Goal: Transaction & Acquisition: Book appointment/travel/reservation

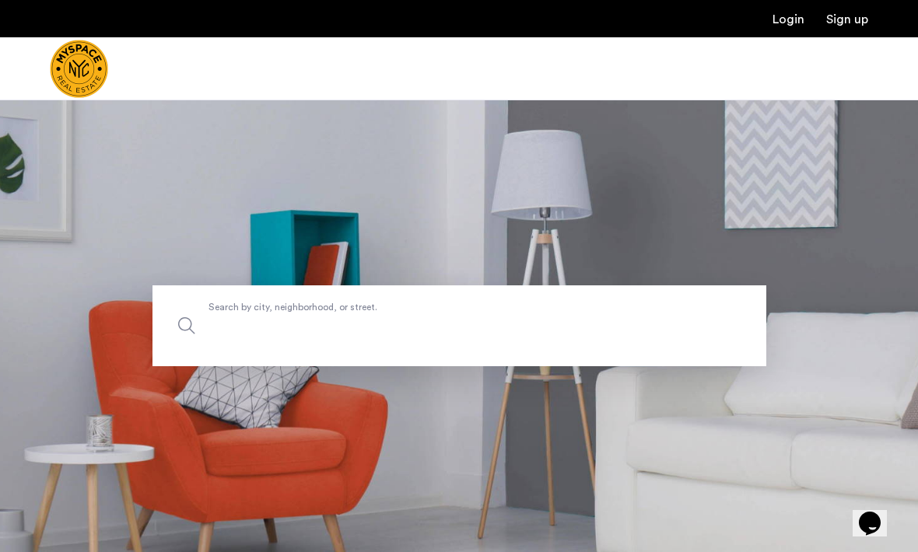
click at [323, 340] on input "Search by city, neighborhood, or street." at bounding box center [459, 326] width 614 height 81
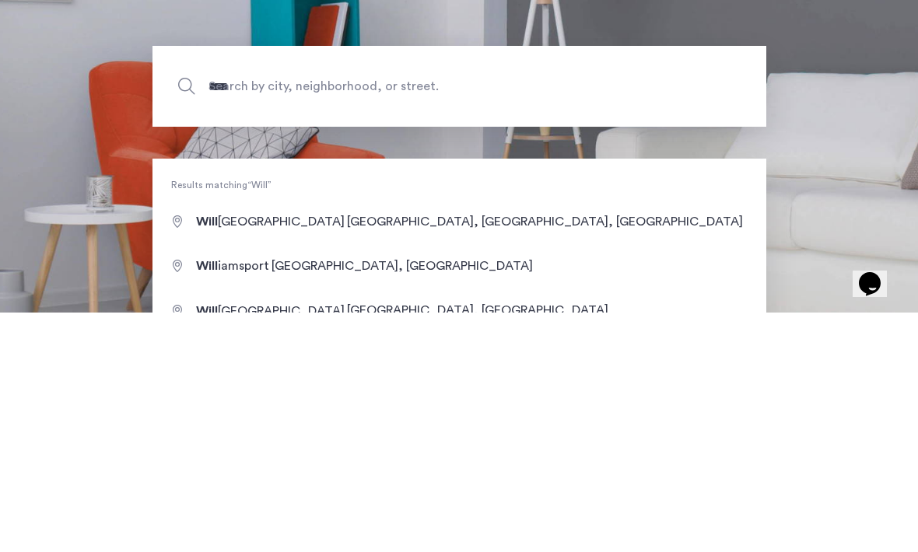
type input "**********"
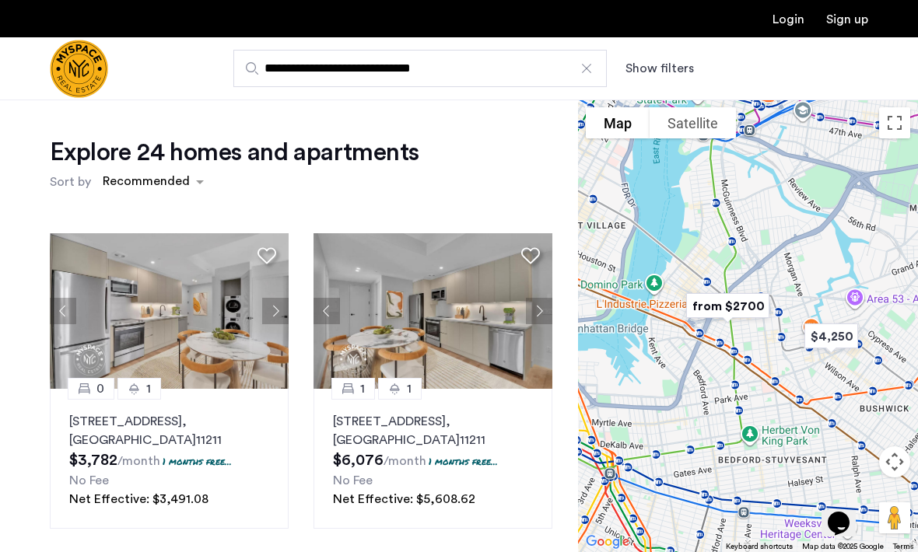
click at [657, 68] on button "Show filters" at bounding box center [660, 68] width 68 height 19
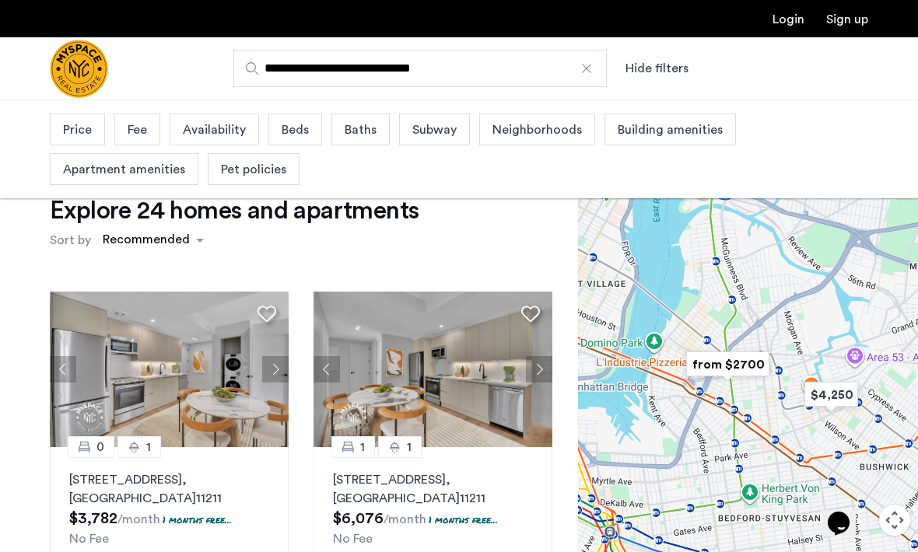
click at [303, 134] on span "Beds" at bounding box center [295, 130] width 27 height 19
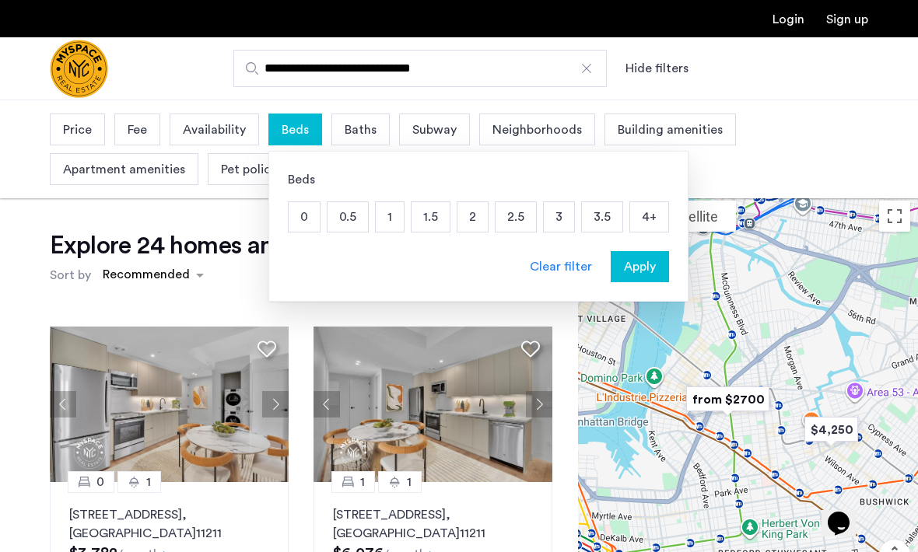
click at [470, 226] on p "2" at bounding box center [472, 217] width 30 height 30
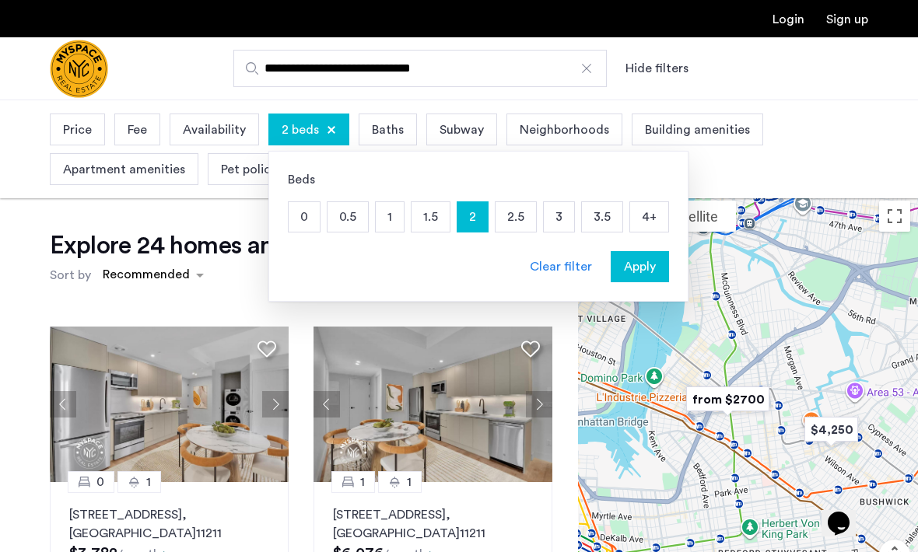
click at [389, 127] on span "Baths" at bounding box center [388, 130] width 32 height 19
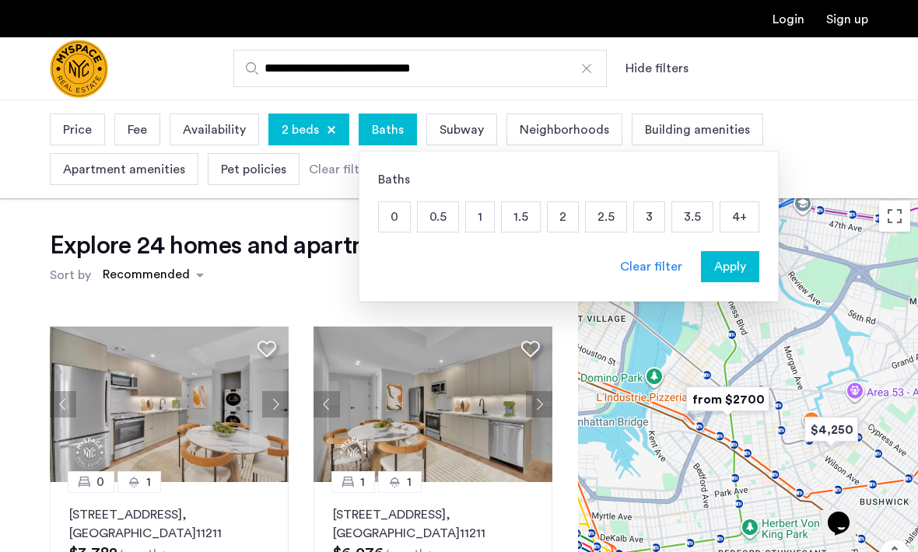
click at [482, 219] on p "1" at bounding box center [480, 217] width 28 height 30
click at [735, 270] on span "Apply" at bounding box center [730, 267] width 32 height 19
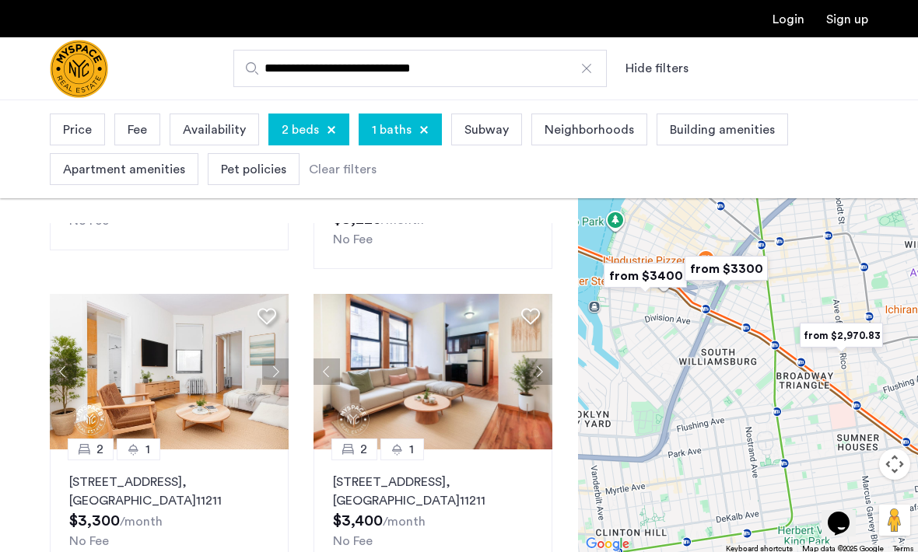
scroll to position [96, 0]
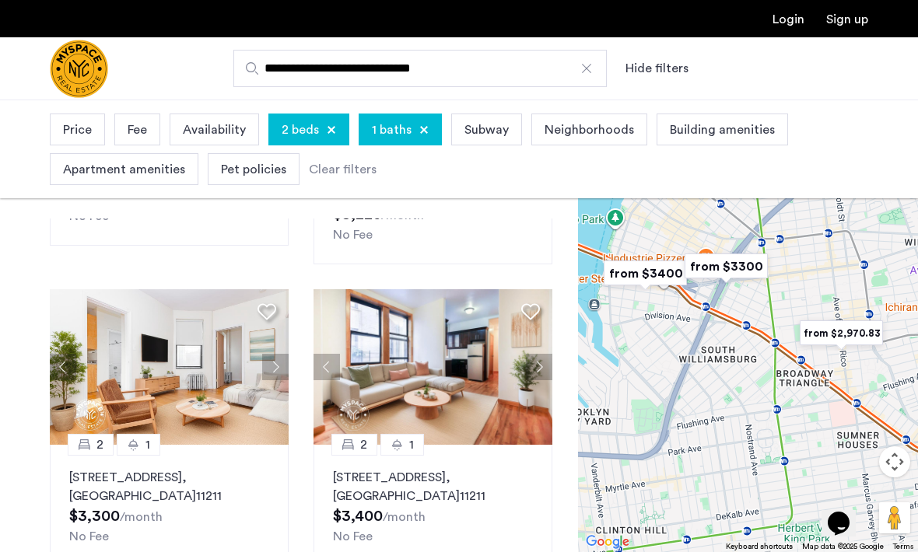
click at [274, 354] on button "Next apartment" at bounding box center [275, 367] width 26 height 26
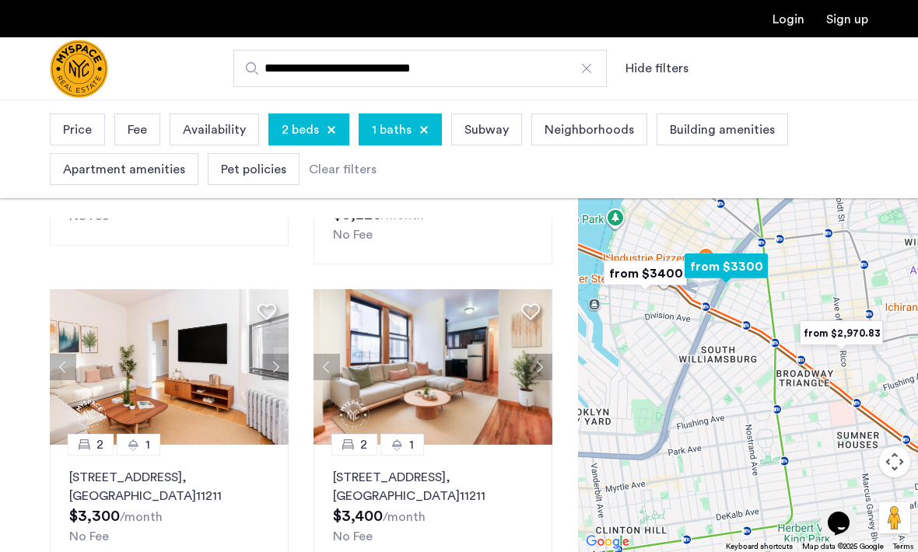
click at [280, 358] on button "Next apartment" at bounding box center [275, 367] width 26 height 26
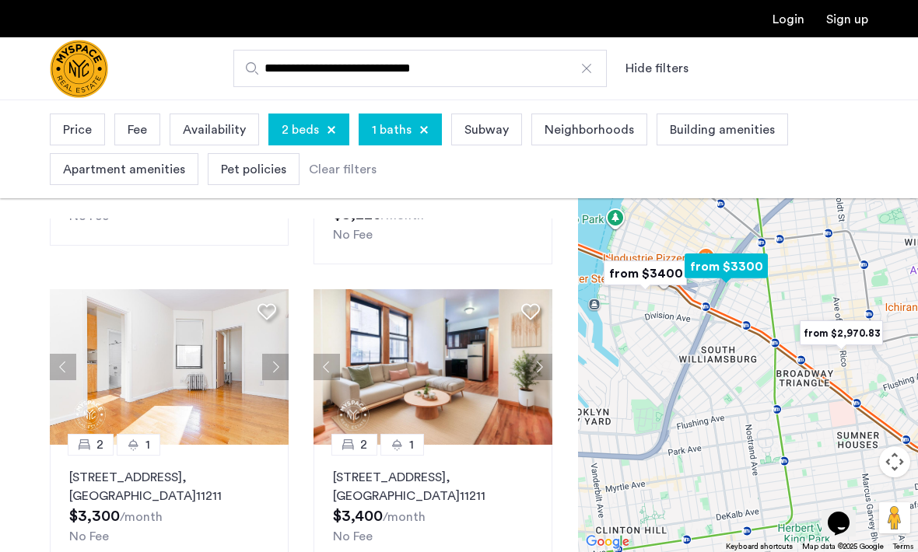
click at [278, 354] on button "Next apartment" at bounding box center [275, 367] width 26 height 26
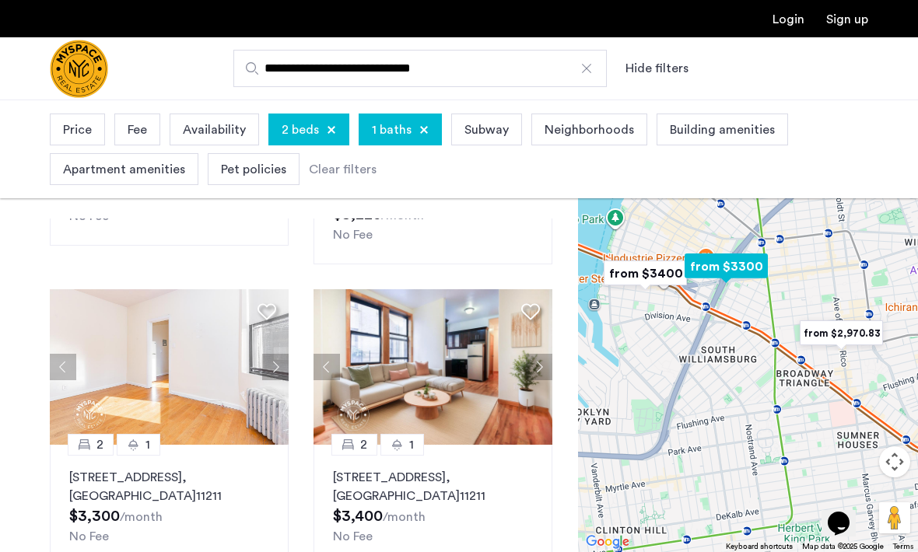
click at [280, 354] on button "Next apartment" at bounding box center [275, 367] width 26 height 26
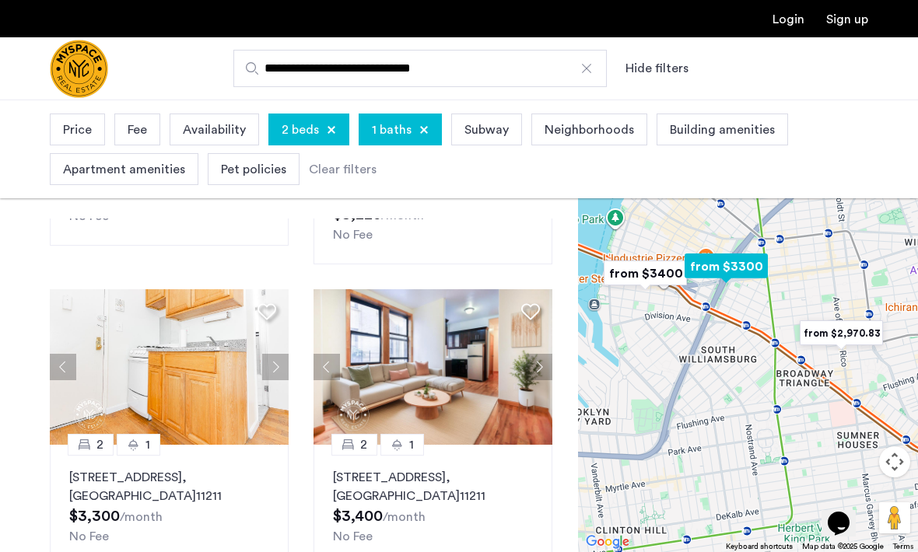
click at [282, 354] on button "Next apartment" at bounding box center [275, 367] width 26 height 26
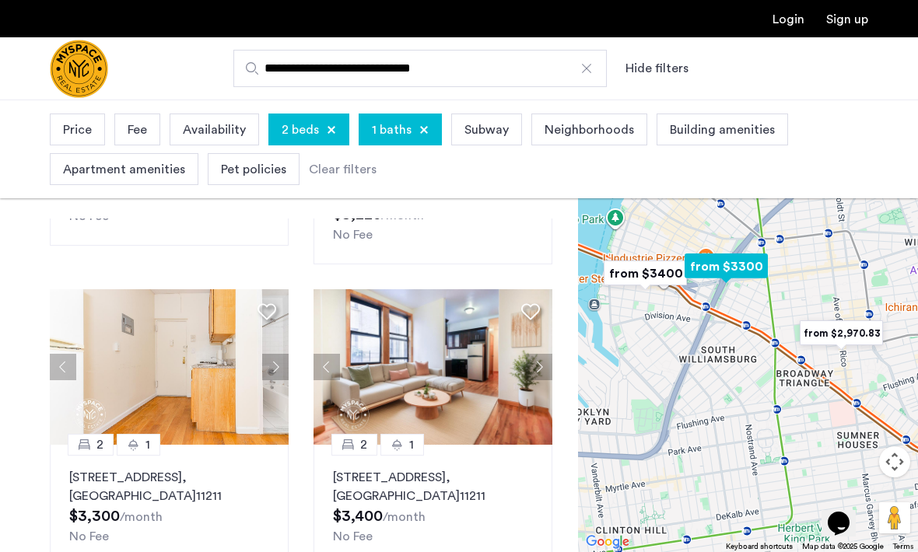
click at [280, 354] on button "Next apartment" at bounding box center [275, 367] width 26 height 26
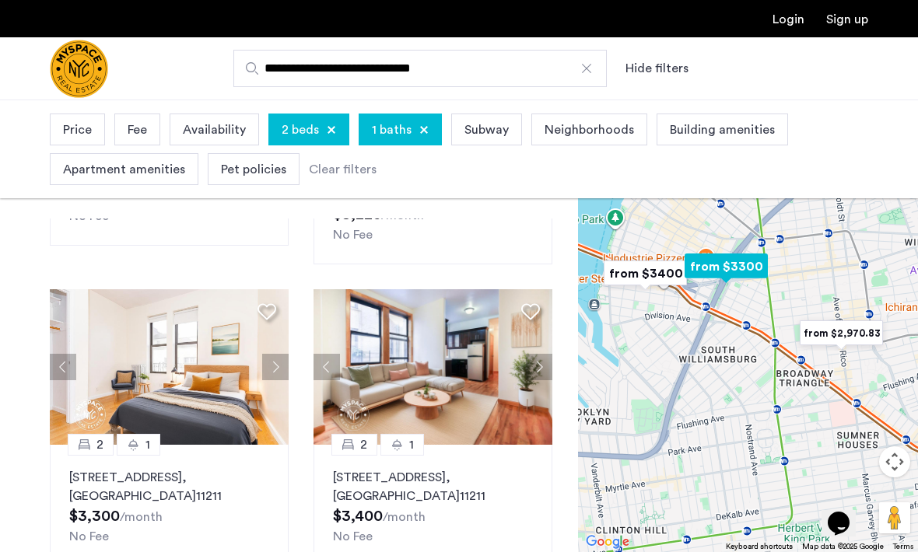
click at [283, 356] on button "Next apartment" at bounding box center [275, 367] width 26 height 26
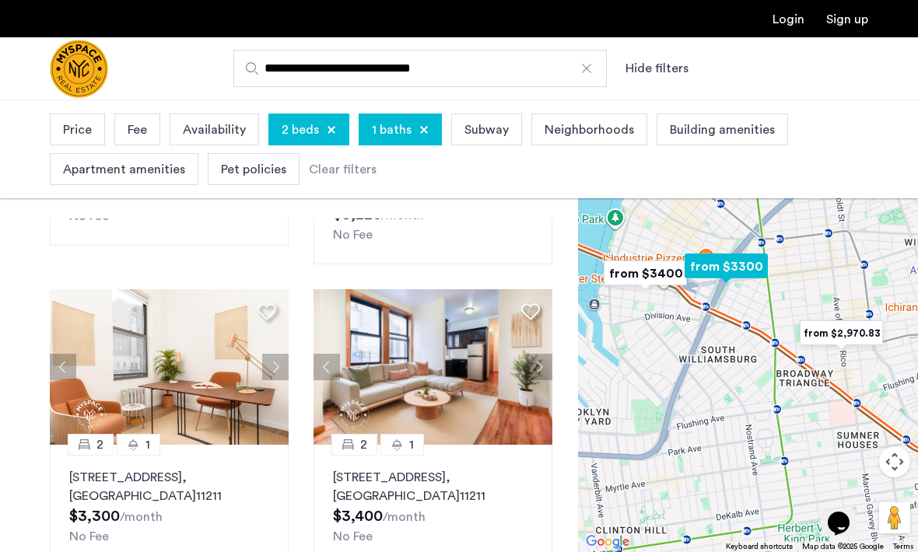
click at [276, 354] on button "Next apartment" at bounding box center [275, 367] width 26 height 26
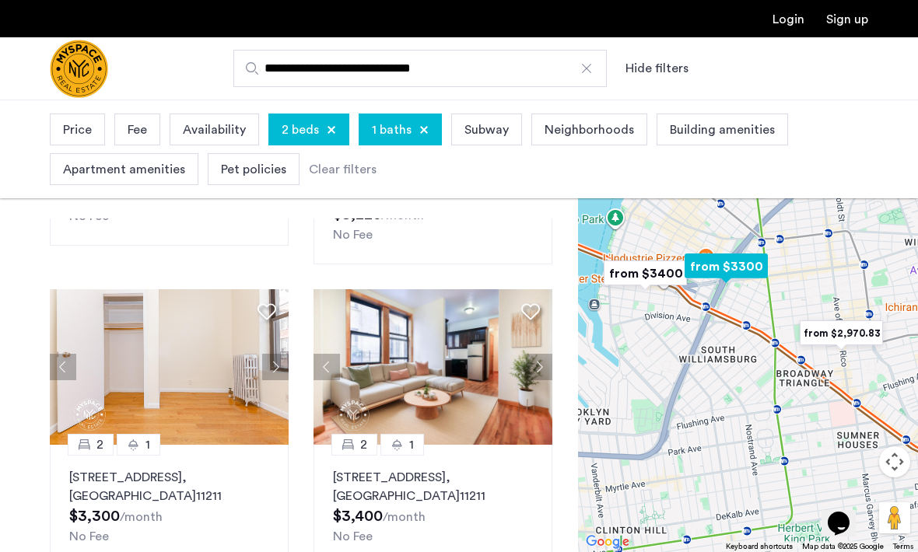
click at [540, 354] on button "Next apartment" at bounding box center [539, 367] width 26 height 26
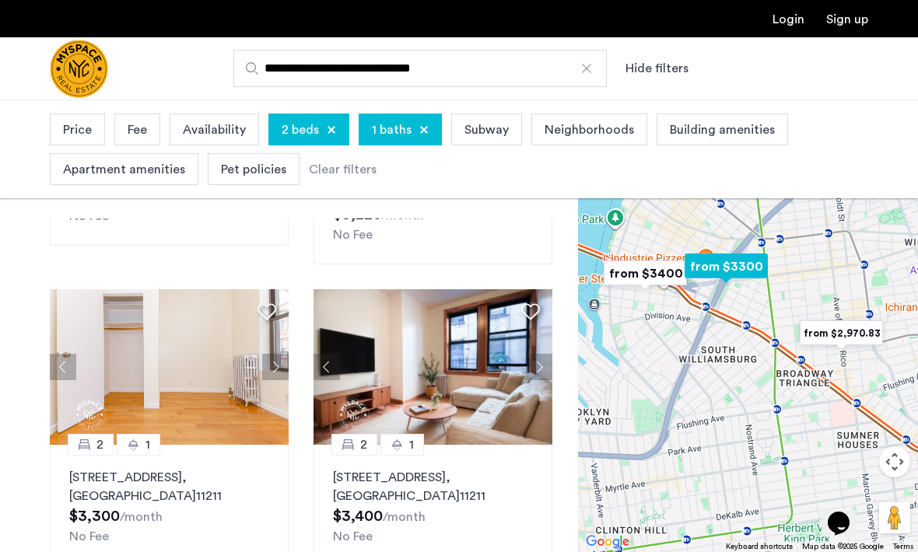
click at [538, 358] on button "Next apartment" at bounding box center [539, 367] width 26 height 26
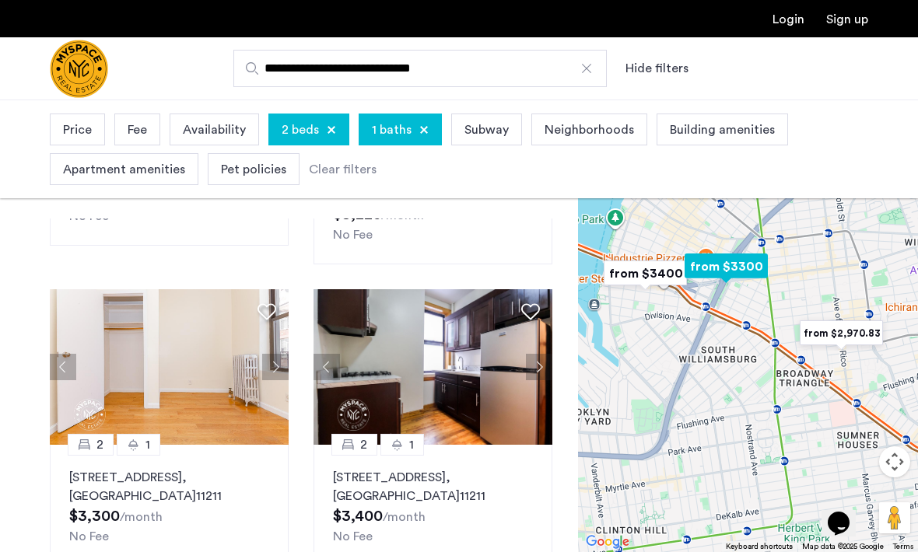
click at [543, 354] on button "Next apartment" at bounding box center [539, 367] width 26 height 26
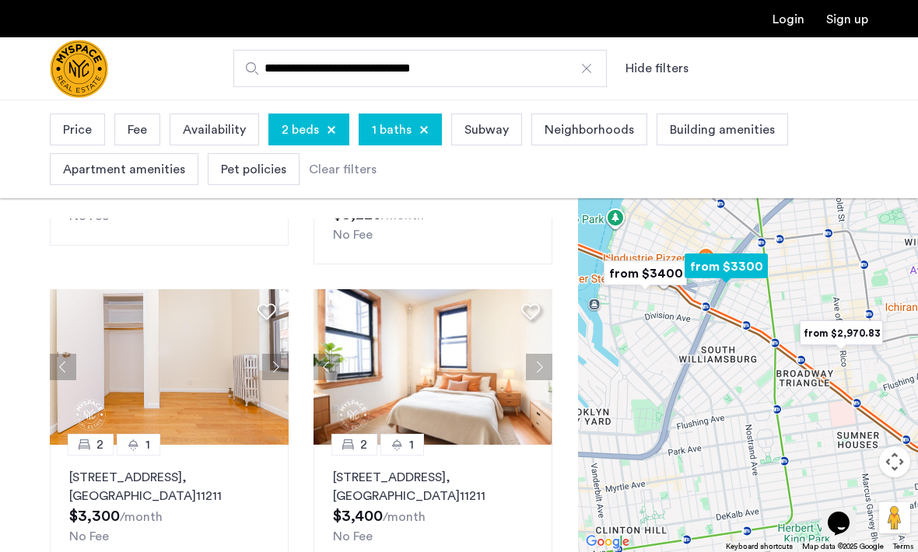
click at [550, 354] on button "Next apartment" at bounding box center [539, 367] width 26 height 26
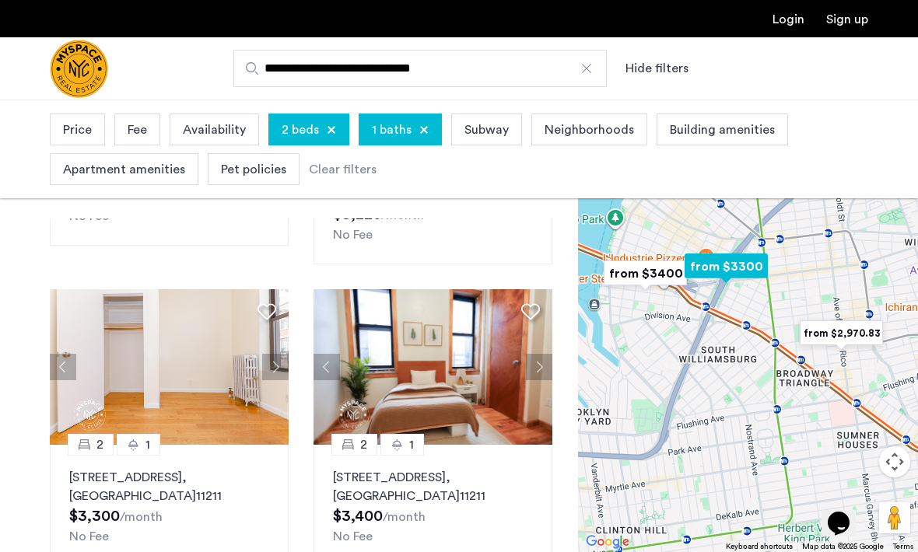
click at [552, 356] on button "Next apartment" at bounding box center [539, 367] width 26 height 26
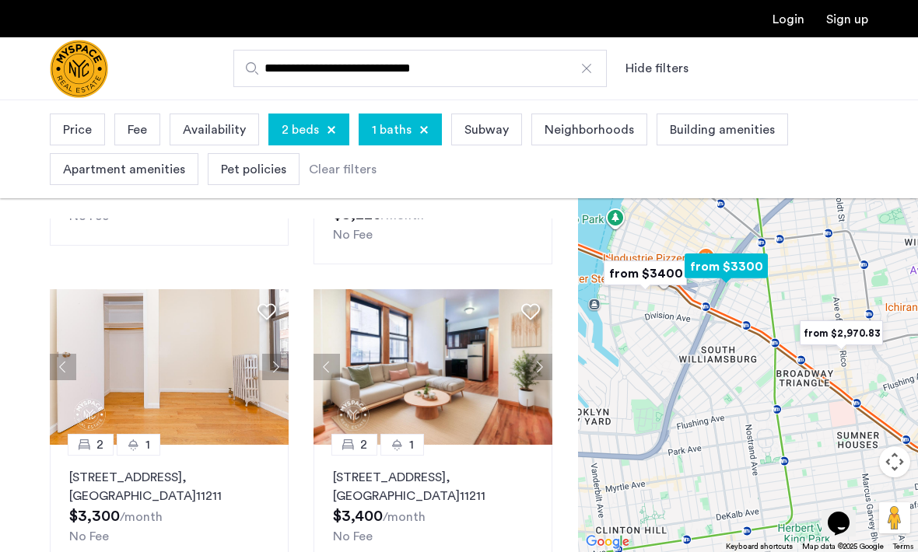
click at [549, 356] on button "Next apartment" at bounding box center [539, 367] width 26 height 26
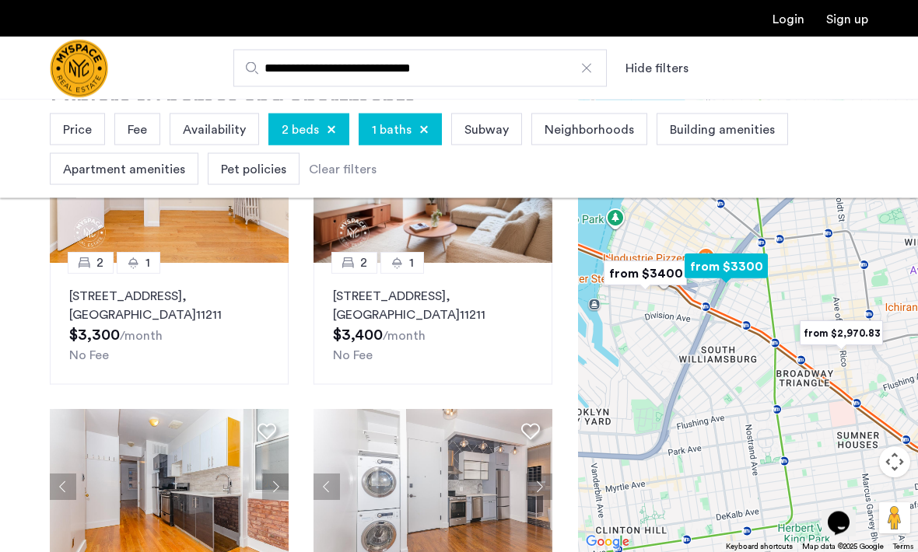
scroll to position [143, 0]
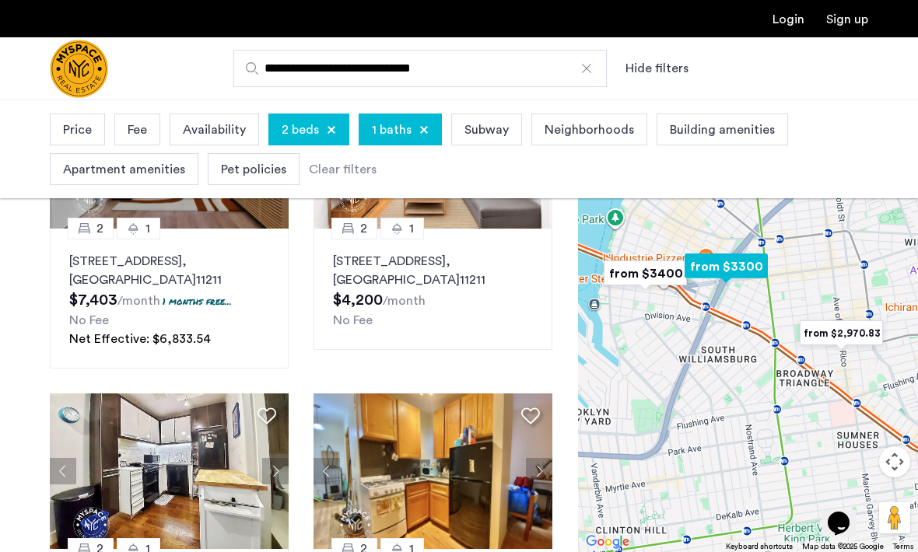
click at [70, 135] on span "Price" at bounding box center [77, 130] width 29 height 19
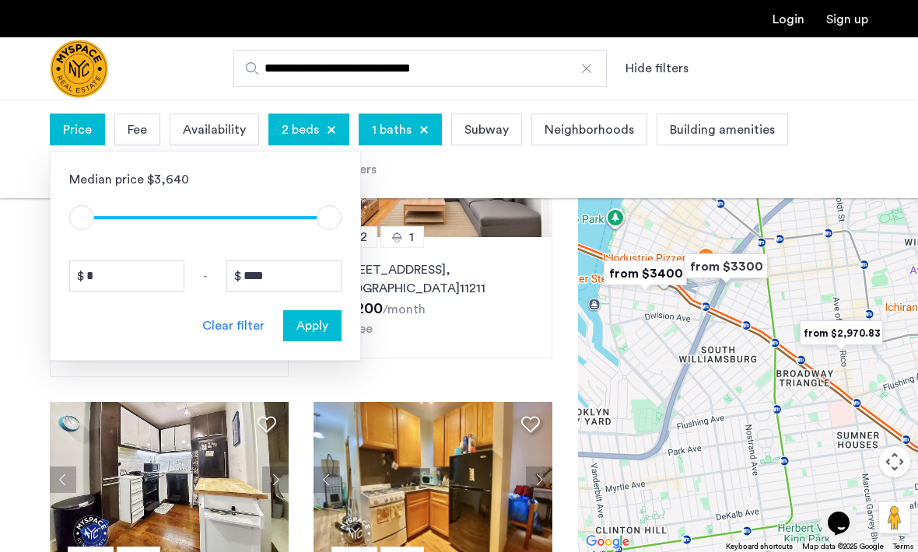
scroll to position [100, 0]
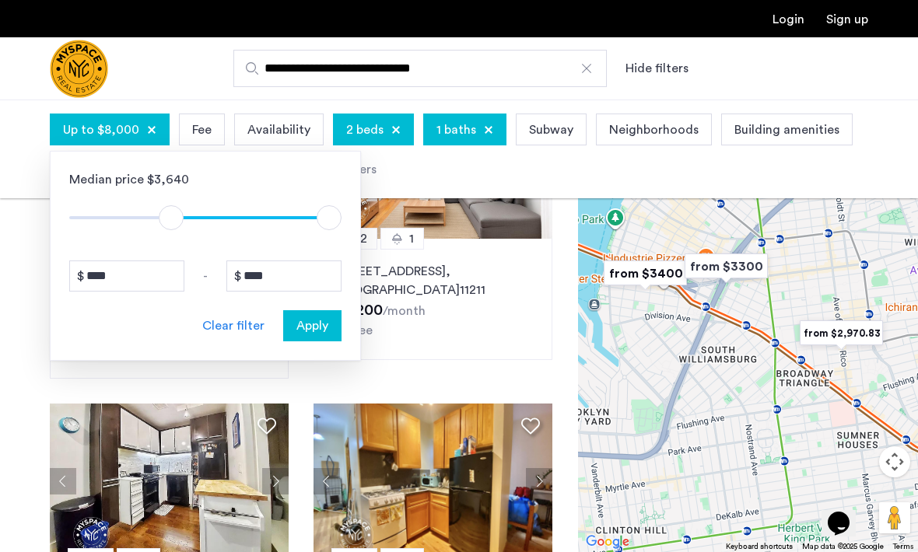
type input "****"
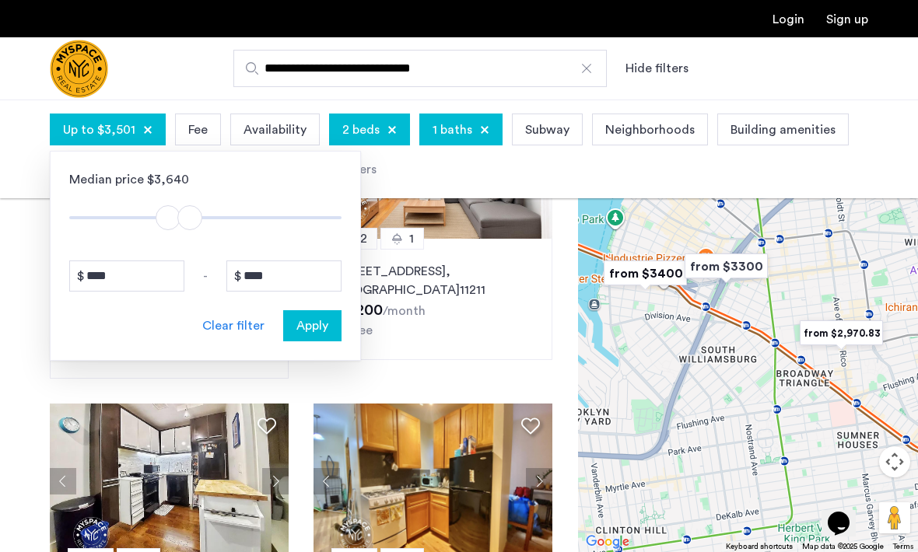
click at [315, 325] on span "Apply" at bounding box center [312, 326] width 32 height 19
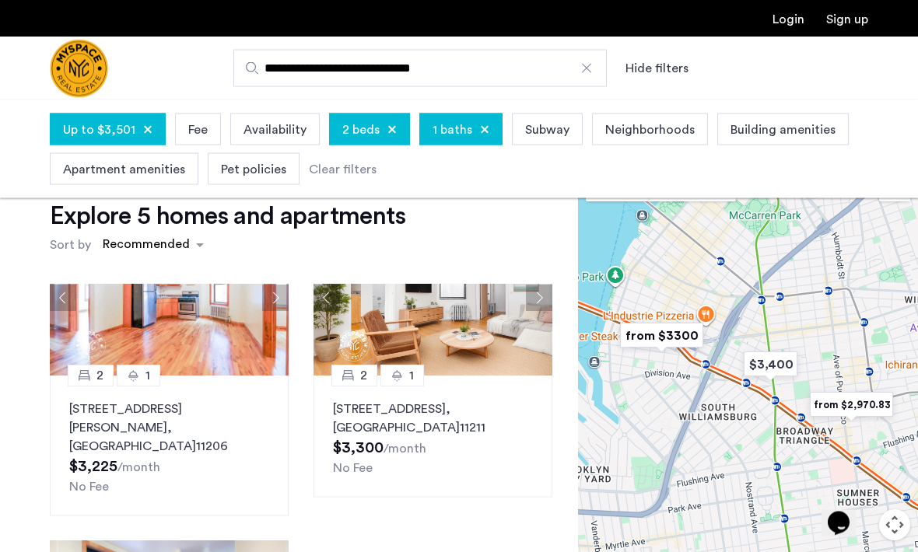
scroll to position [24, 0]
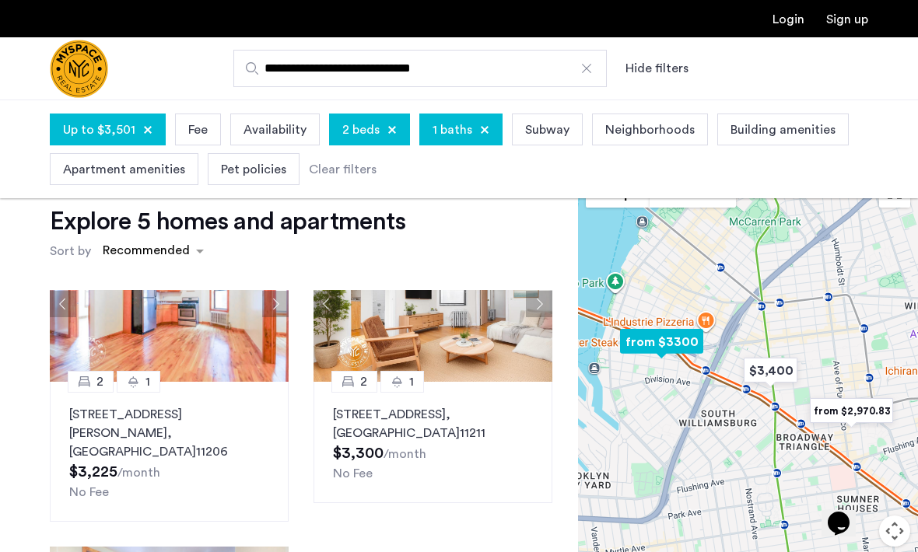
click at [490, 356] on img at bounding box center [433, 304] width 239 height 156
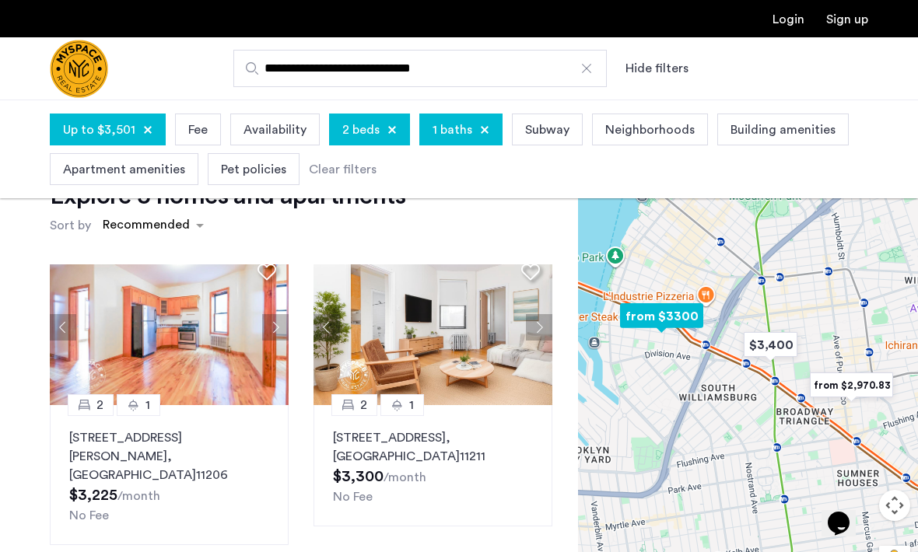
scroll to position [339, 0]
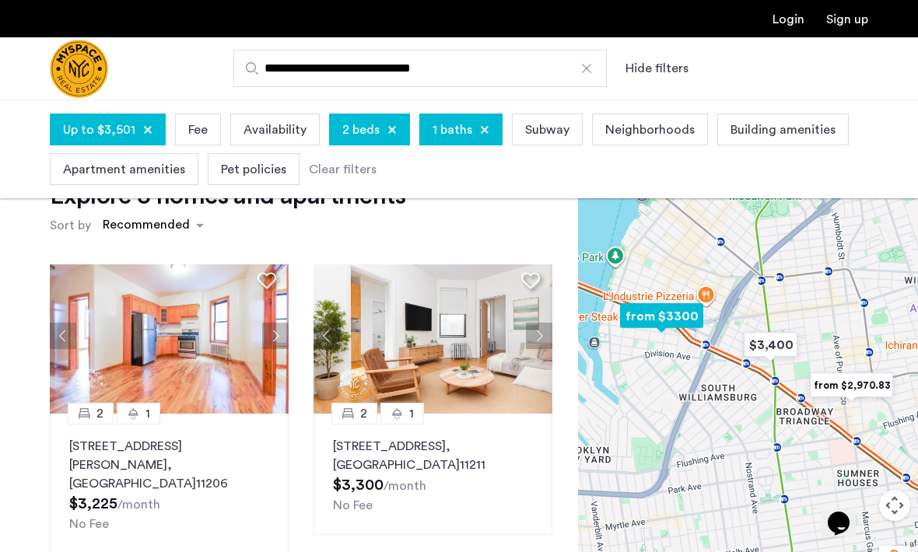
click at [280, 339] on button "Next apartment" at bounding box center [275, 336] width 26 height 26
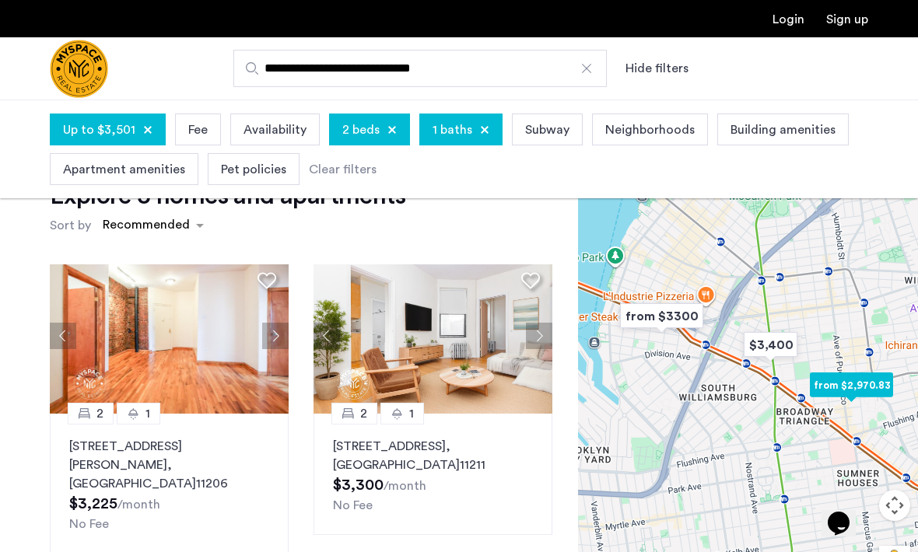
click at [286, 342] on button "Next apartment" at bounding box center [275, 336] width 26 height 26
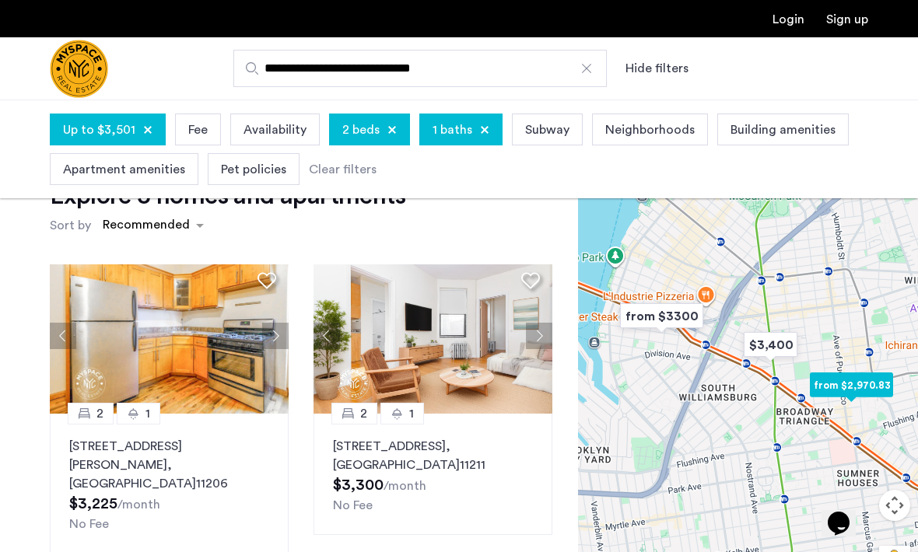
click at [282, 335] on button "Next apartment" at bounding box center [275, 336] width 26 height 26
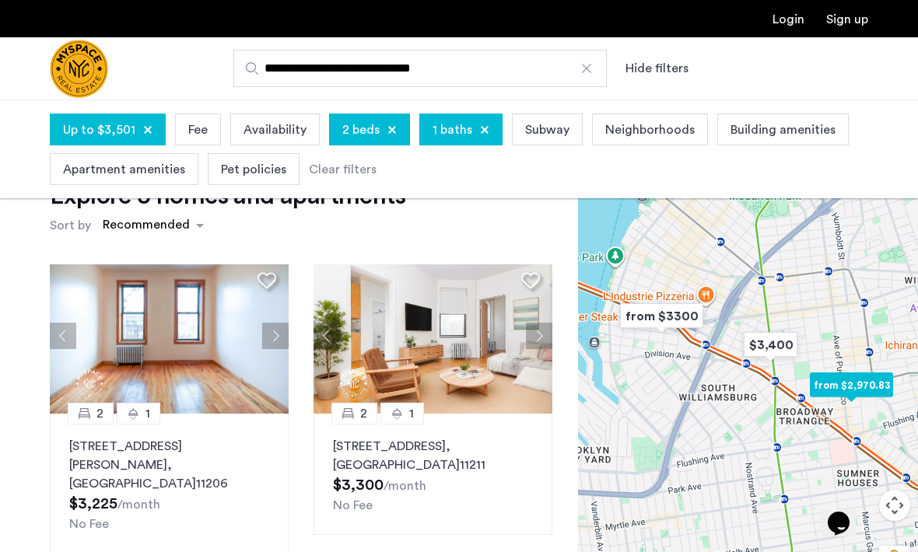
click at [288, 337] on button "Next apartment" at bounding box center [275, 336] width 26 height 26
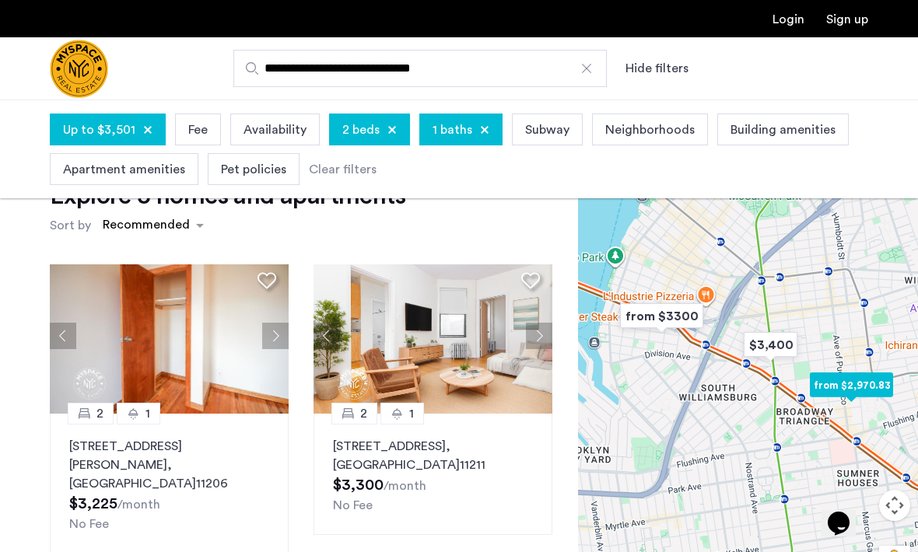
click at [281, 341] on button "Next apartment" at bounding box center [275, 336] width 26 height 26
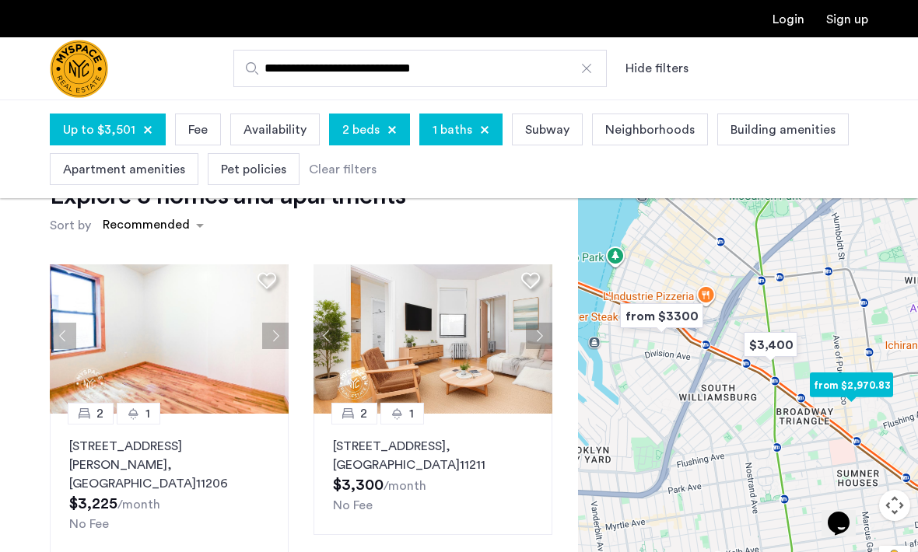
click at [282, 336] on button "Next apartment" at bounding box center [275, 336] width 26 height 26
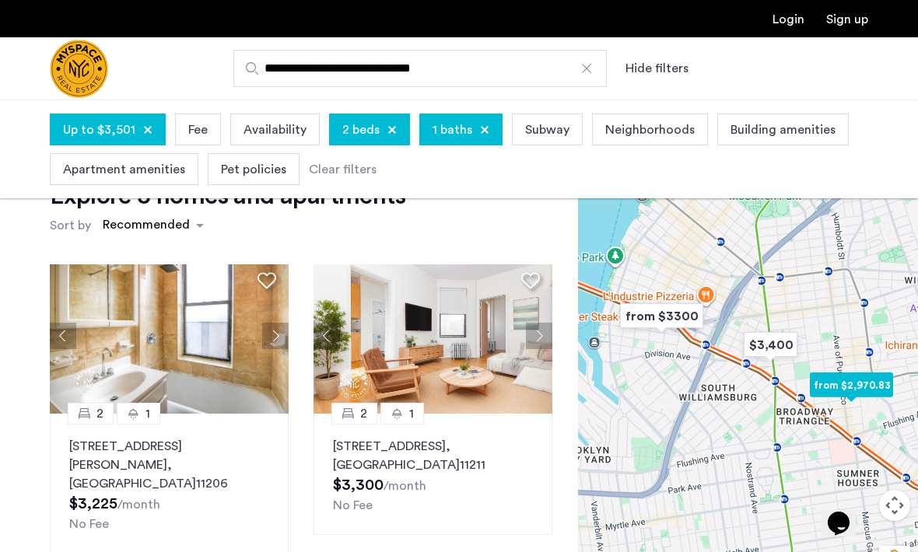
click at [279, 343] on button "Next apartment" at bounding box center [275, 336] width 26 height 26
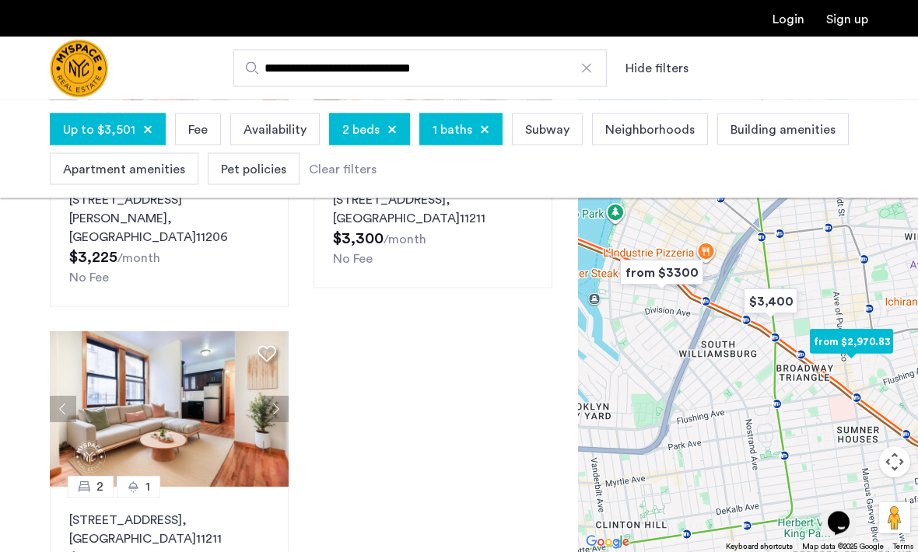
scroll to position [240, 0]
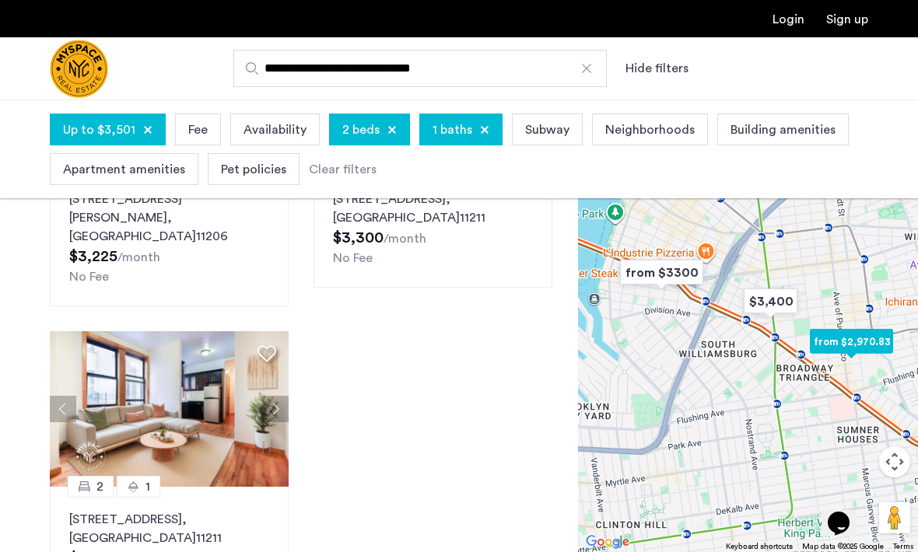
click at [215, 422] on img at bounding box center [169, 409] width 239 height 156
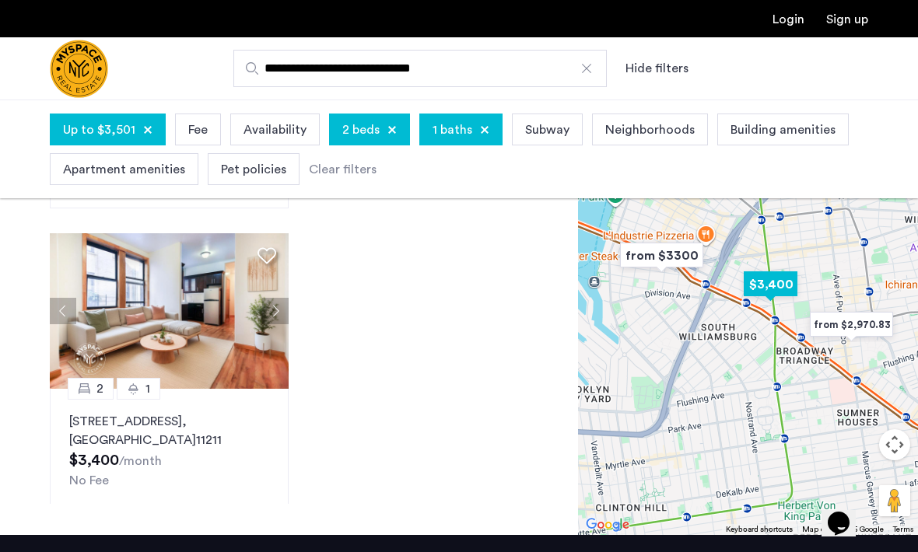
scroll to position [260, 0]
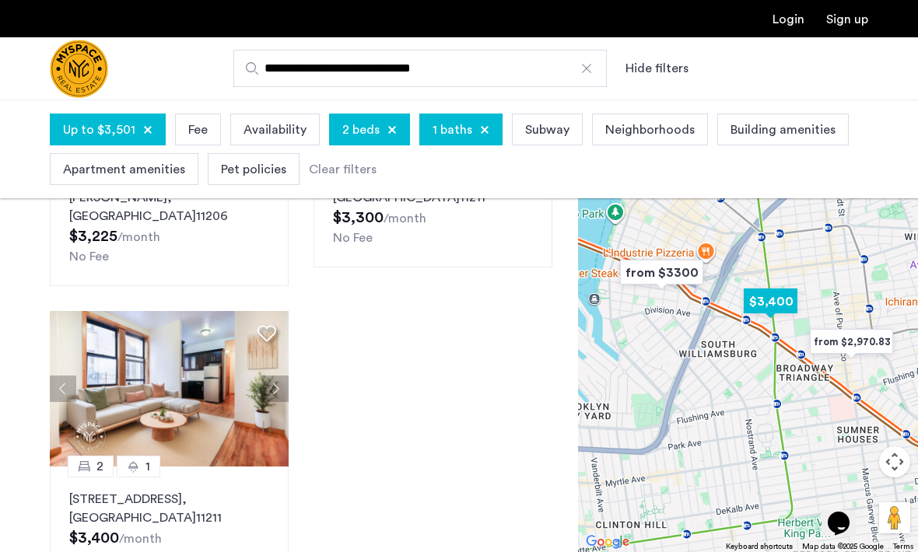
click at [223, 421] on img at bounding box center [169, 389] width 239 height 156
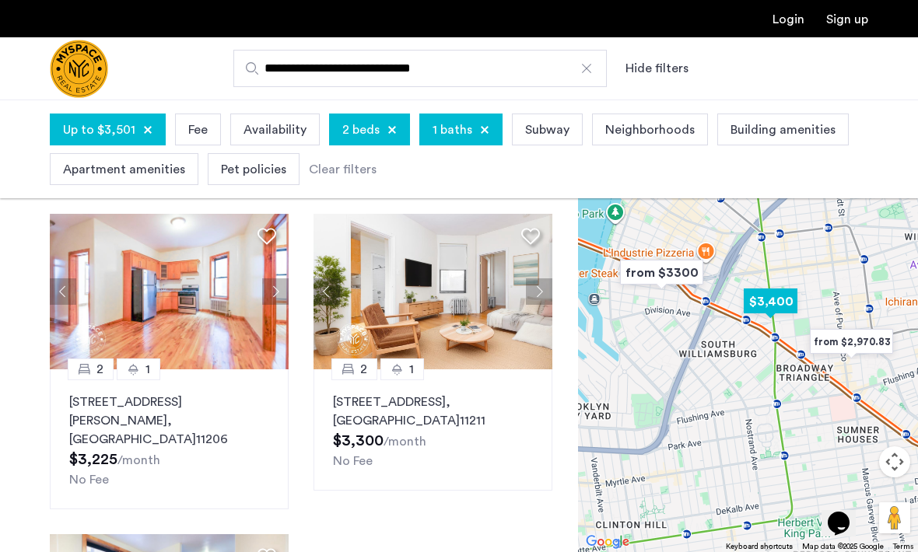
scroll to position [147, 0]
click at [507, 310] on img at bounding box center [433, 293] width 239 height 156
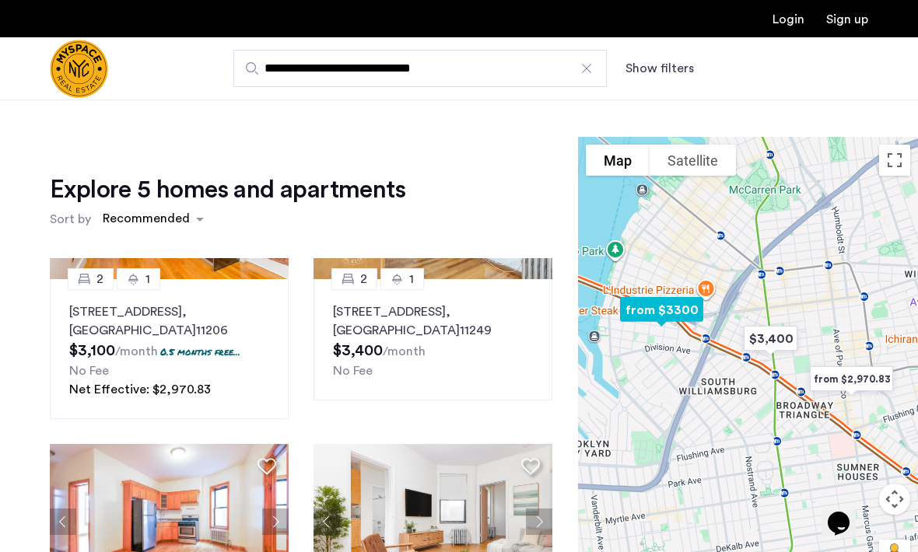
scroll to position [0, 0]
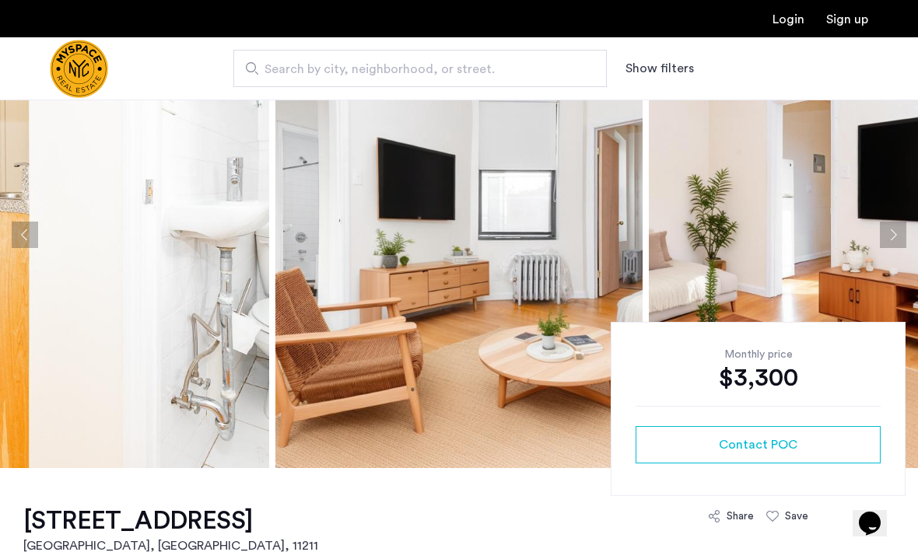
scroll to position [74, 0]
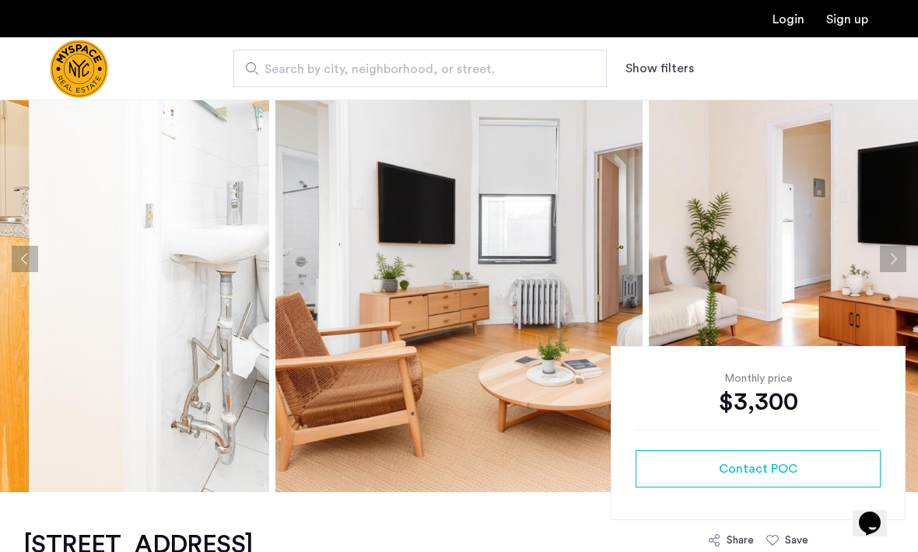
click at [896, 258] on button "Next apartment" at bounding box center [893, 259] width 26 height 26
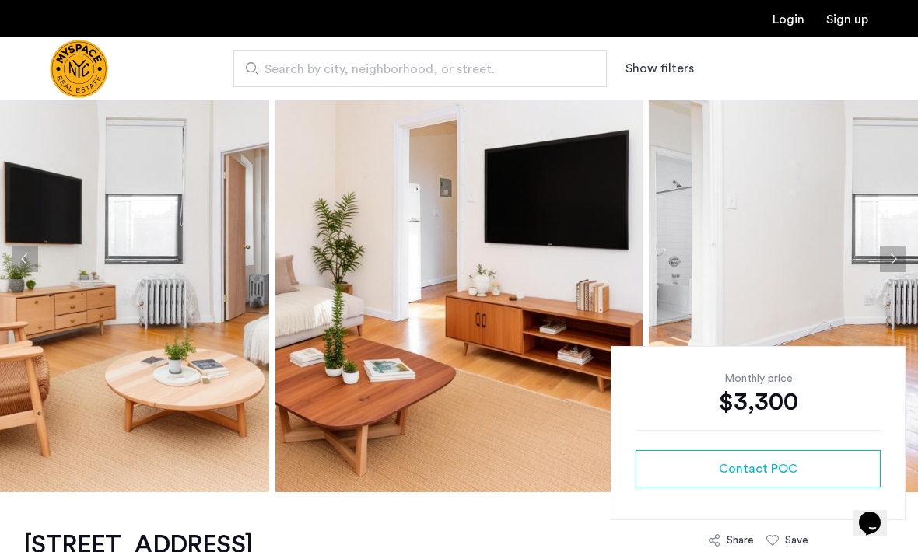
click at [894, 264] on button "Next apartment" at bounding box center [893, 259] width 26 height 26
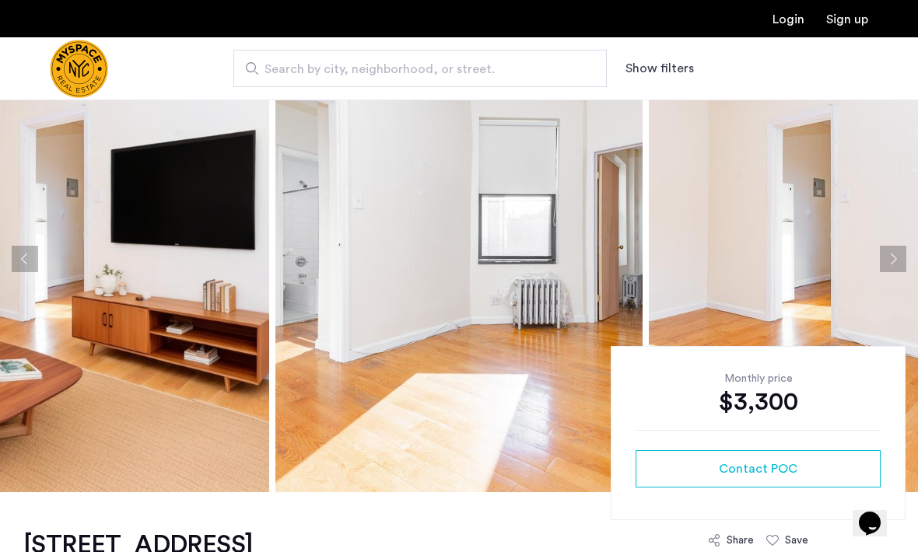
click at [896, 260] on button "Next apartment" at bounding box center [893, 259] width 26 height 26
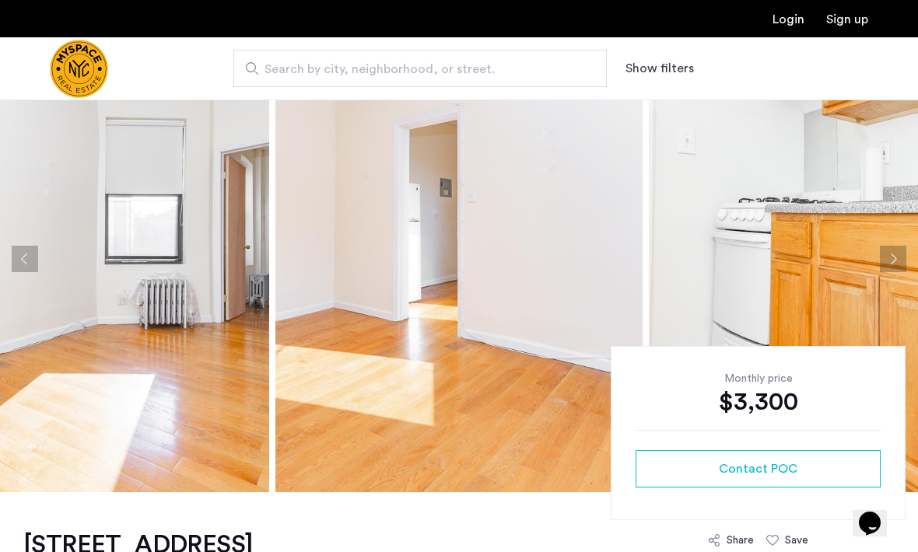
click at [898, 254] on button "Next apartment" at bounding box center [893, 259] width 26 height 26
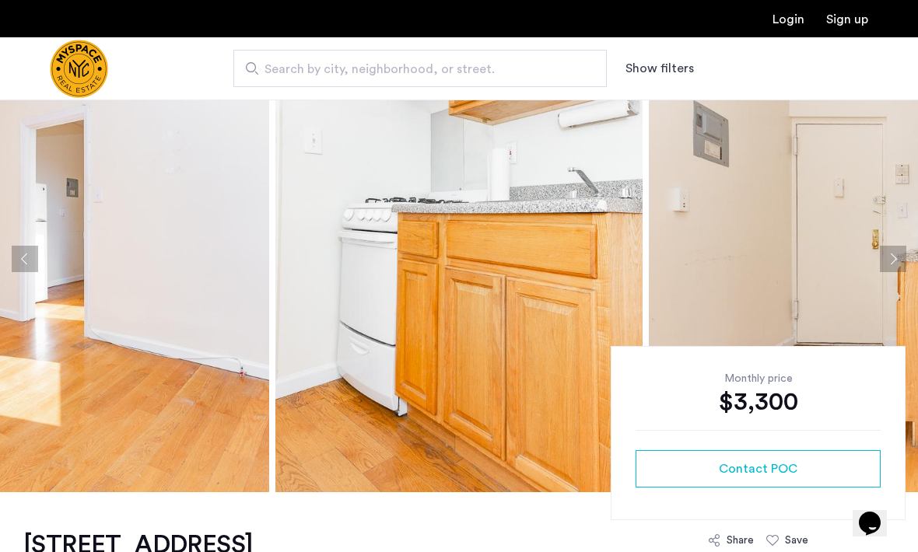
click at [898, 261] on button "Next apartment" at bounding box center [893, 259] width 26 height 26
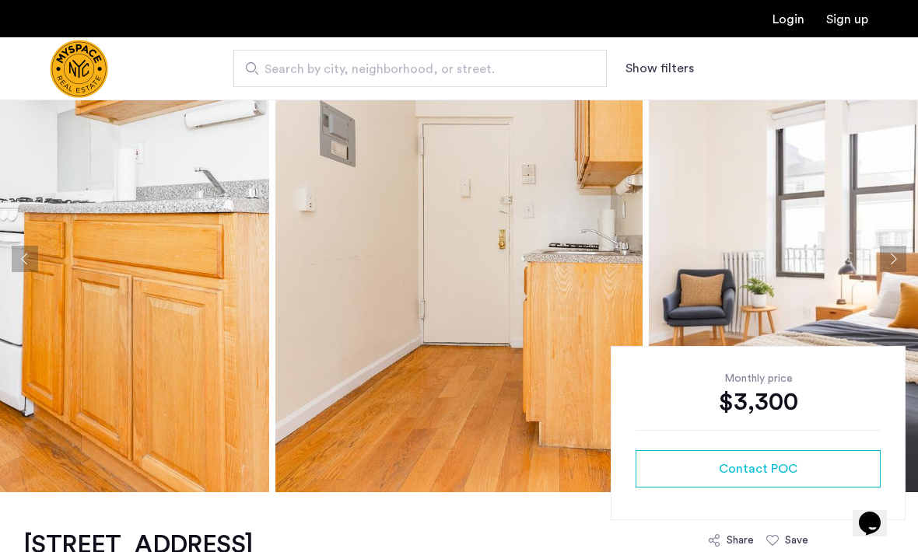
click at [895, 261] on button "Next apartment" at bounding box center [893, 259] width 26 height 26
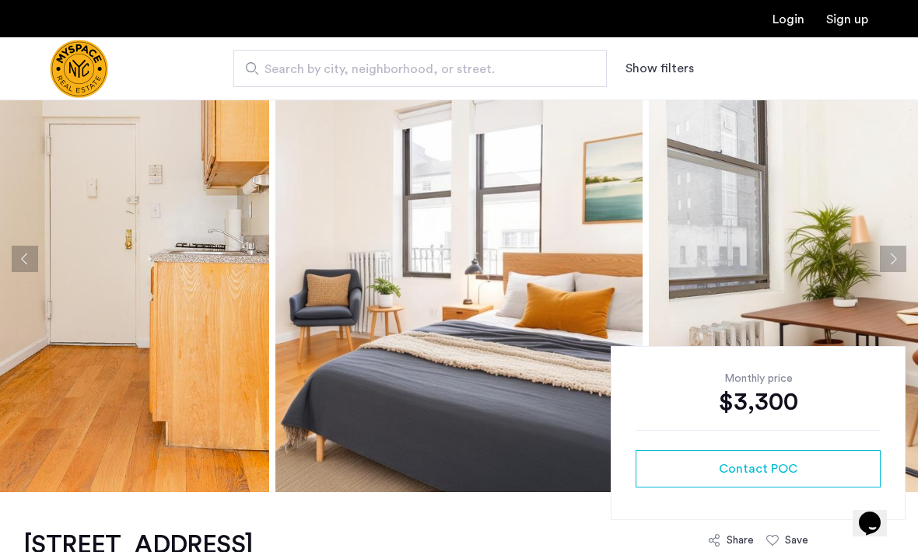
click at [896, 258] on button "Next apartment" at bounding box center [893, 259] width 26 height 26
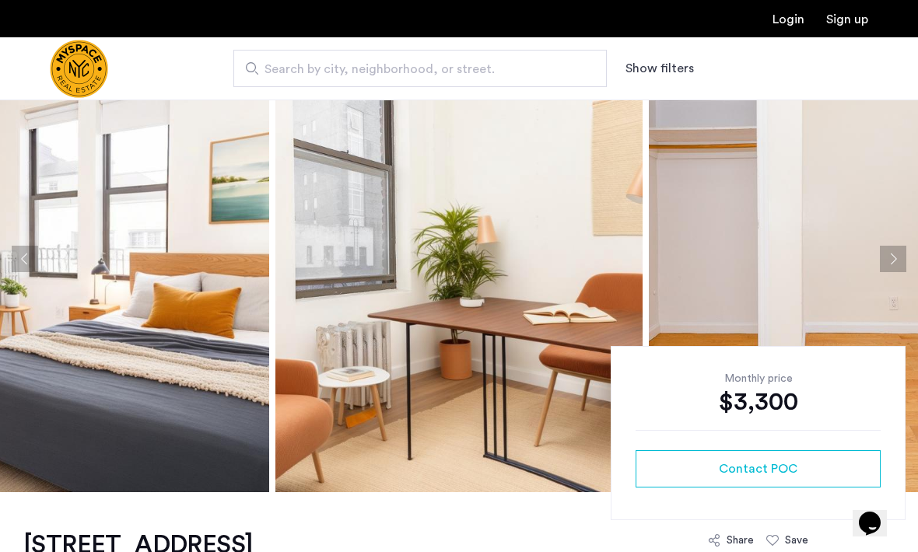
click at [895, 257] on button "Next apartment" at bounding box center [893, 259] width 26 height 26
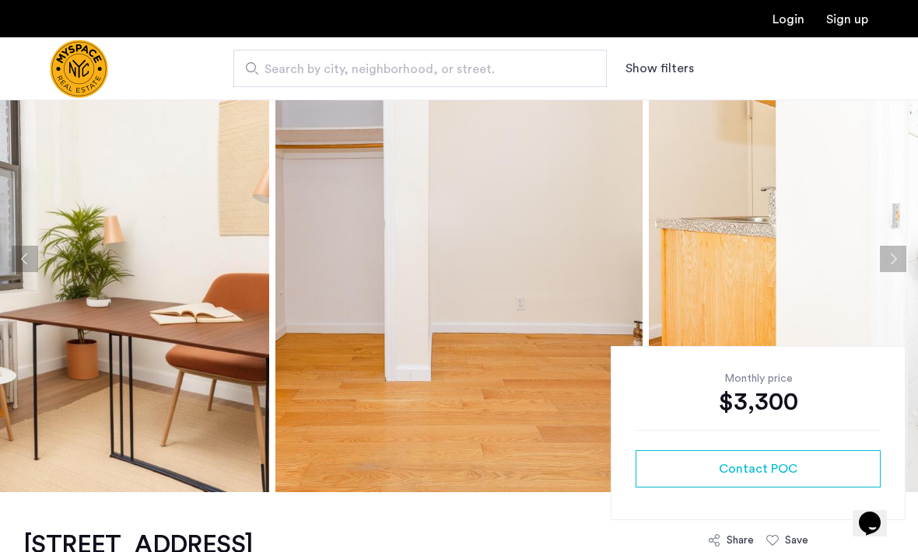
click at [896, 259] on button "Next apartment" at bounding box center [893, 259] width 26 height 26
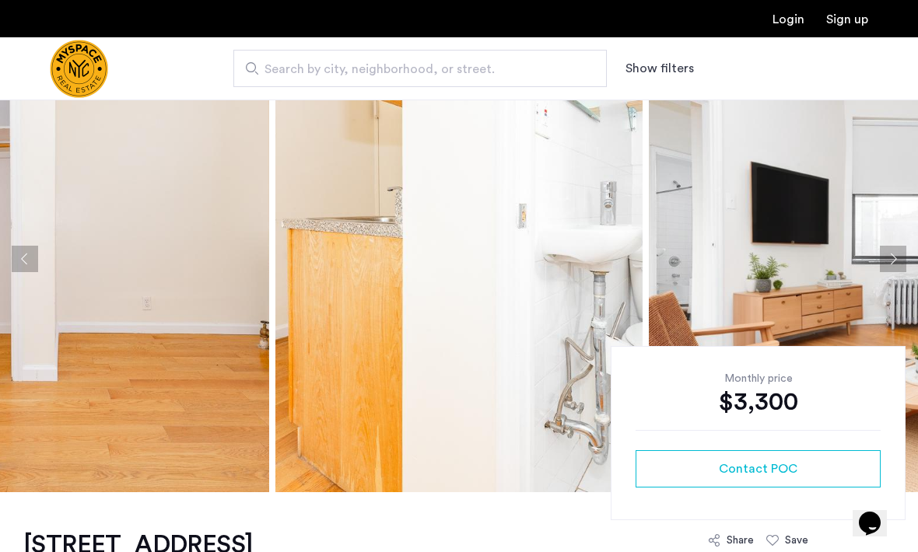
click at [888, 264] on button "Next apartment" at bounding box center [893, 259] width 26 height 26
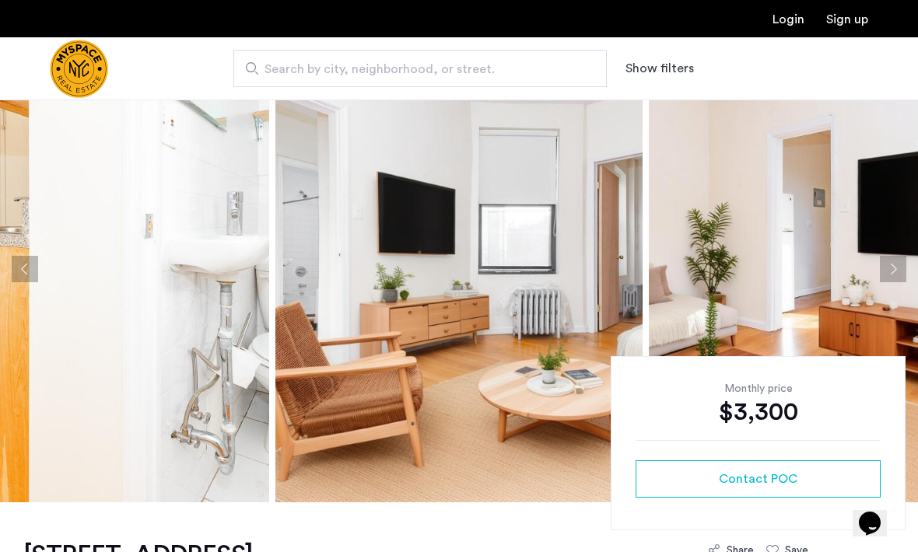
scroll to position [69, 0]
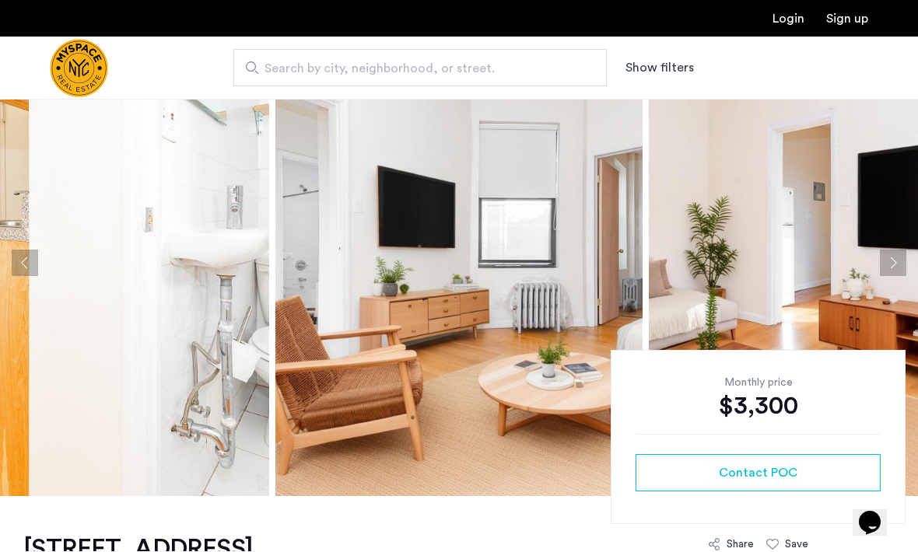
click at [767, 474] on span "Contact POC" at bounding box center [758, 473] width 79 height 19
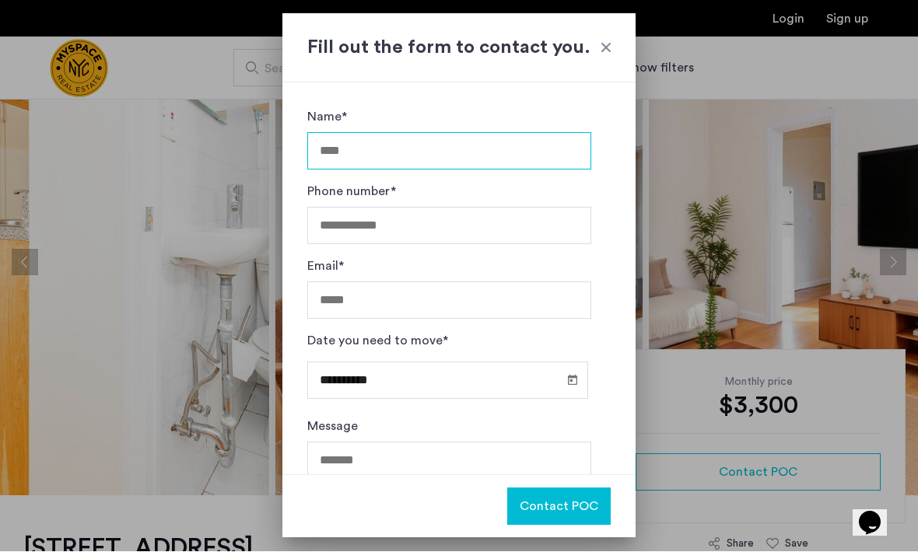
click at [415, 145] on input "Name*" at bounding box center [449, 151] width 284 height 37
type input "**********"
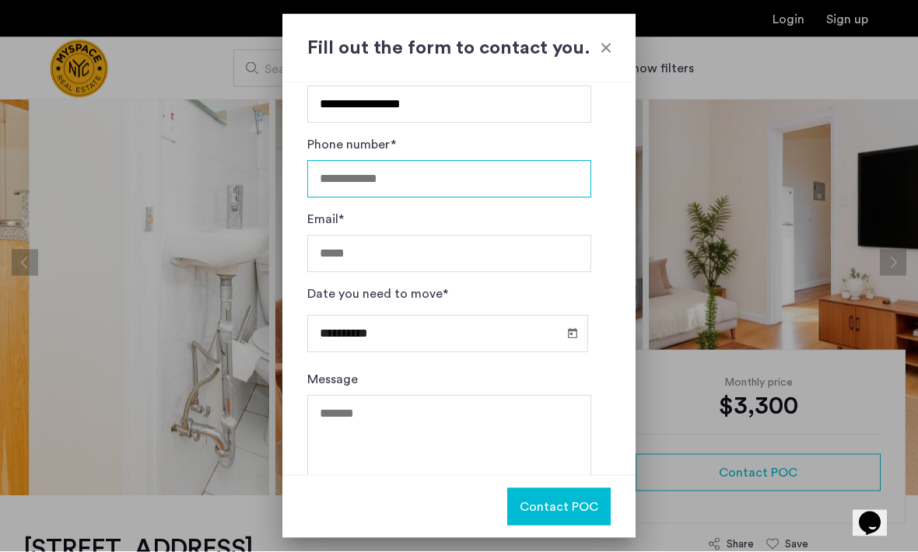
scroll to position [49, 0]
type input "**********"
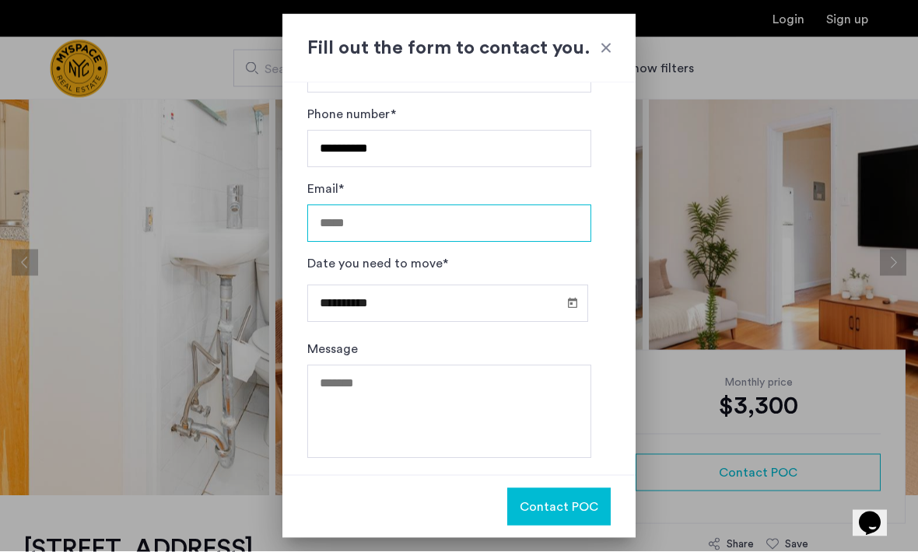
scroll to position [79, 0]
click at [387, 219] on input "Email*" at bounding box center [449, 223] width 284 height 37
type input "**********"
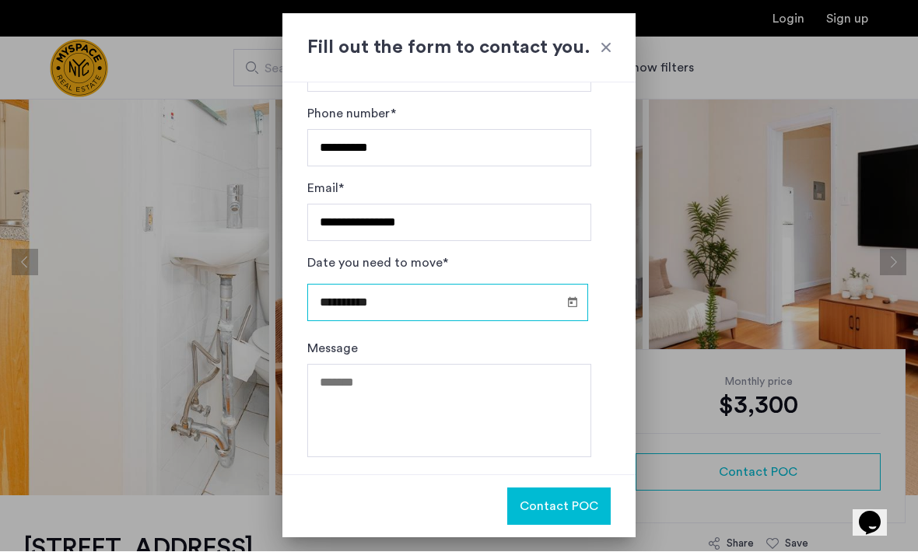
click at [431, 300] on input "**********" at bounding box center [447, 303] width 281 height 37
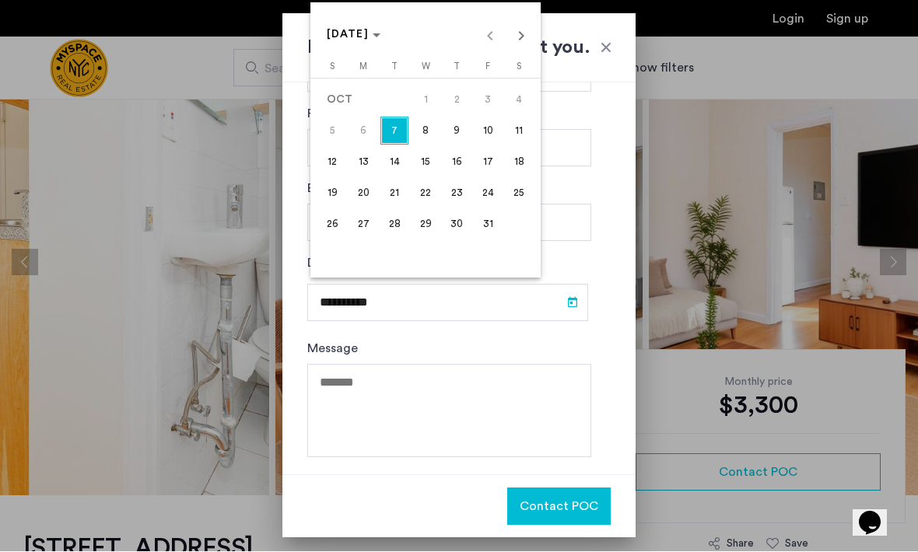
click at [521, 134] on span "11" at bounding box center [519, 131] width 28 height 28
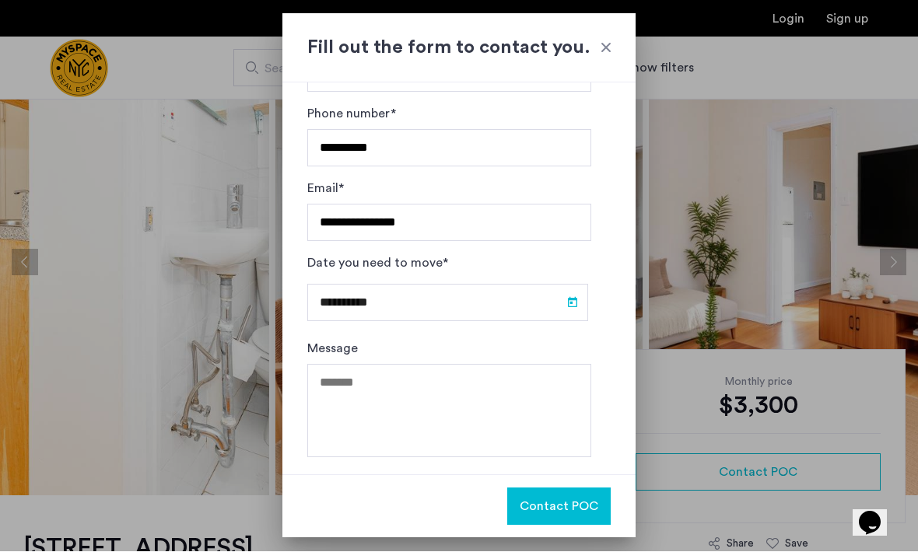
type input "**********"
click at [531, 383] on textarea "Message" at bounding box center [449, 411] width 284 height 93
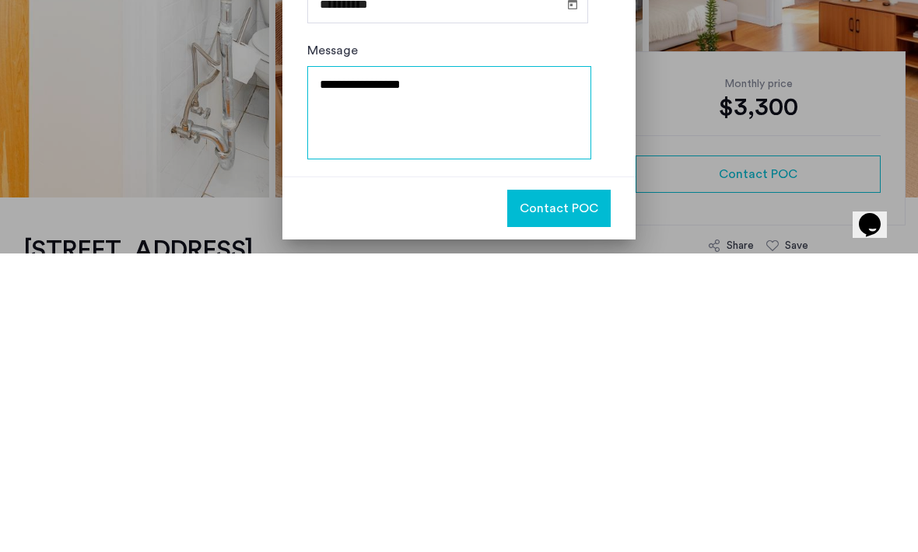
type textarea "**********"
click at [570, 498] on span "Contact POC" at bounding box center [559, 507] width 79 height 19
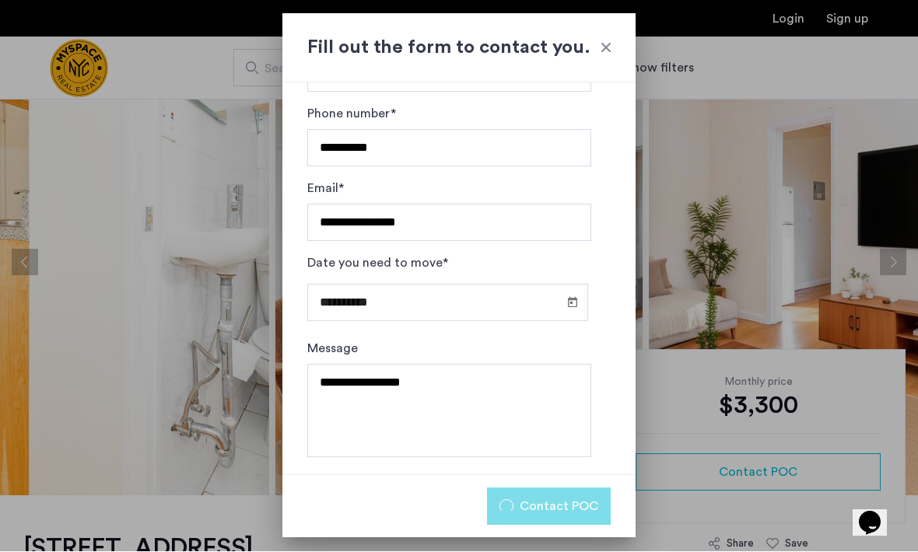
scroll to position [70, 0]
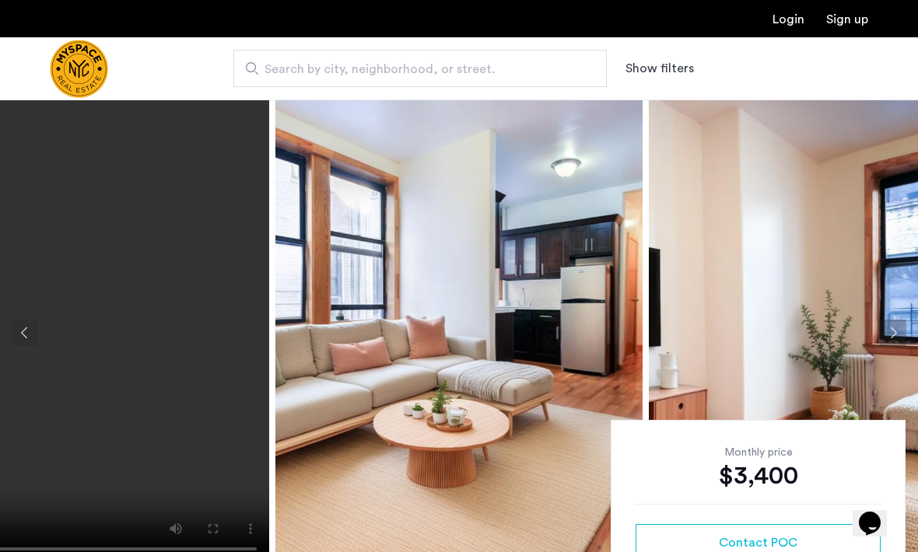
click at [892, 337] on button "Next apartment" at bounding box center [893, 333] width 26 height 26
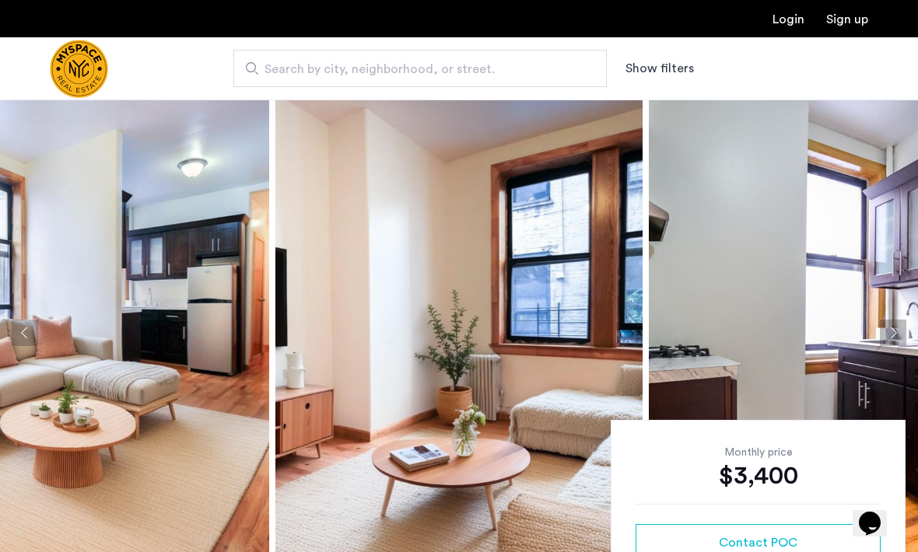
click at [892, 336] on button "Next apartment" at bounding box center [893, 333] width 26 height 26
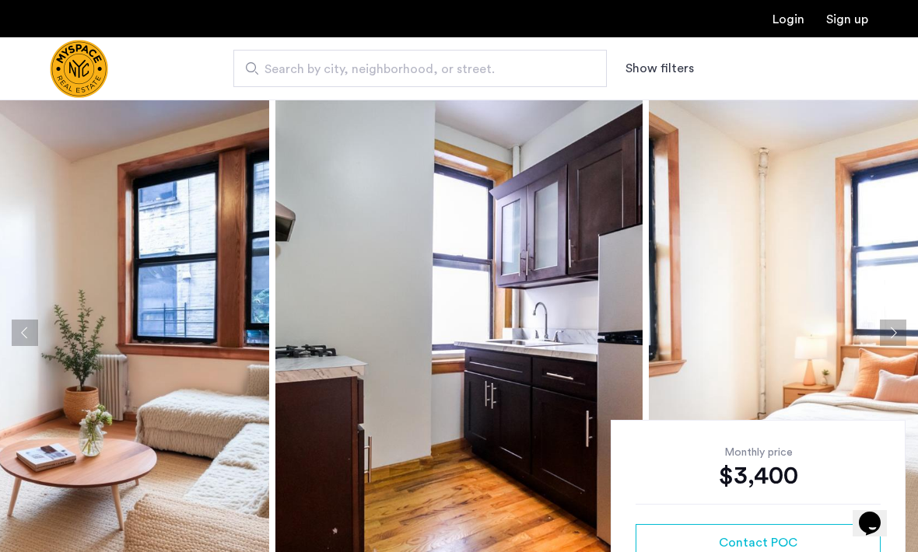
click at [898, 338] on button "Next apartment" at bounding box center [893, 333] width 26 height 26
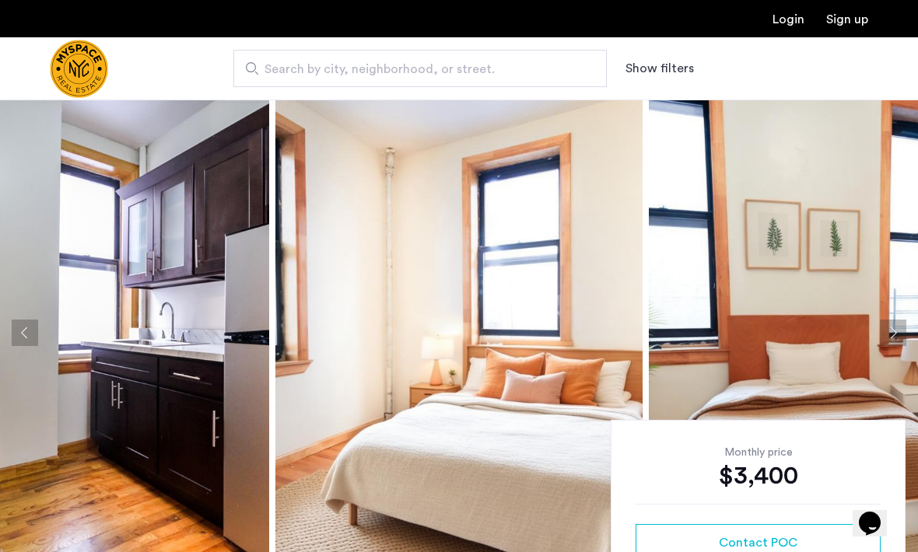
click at [894, 338] on button "Next apartment" at bounding box center [893, 333] width 26 height 26
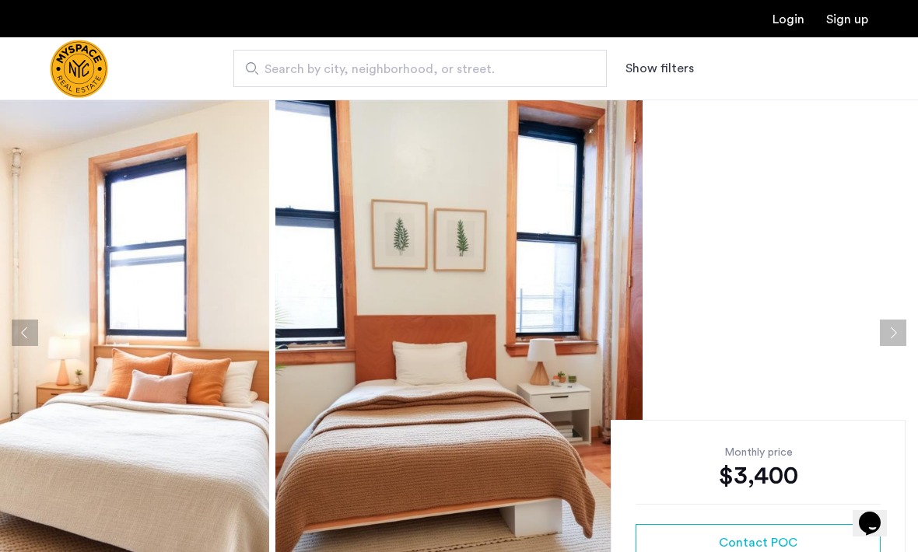
click at [892, 338] on button "Next apartment" at bounding box center [893, 333] width 26 height 26
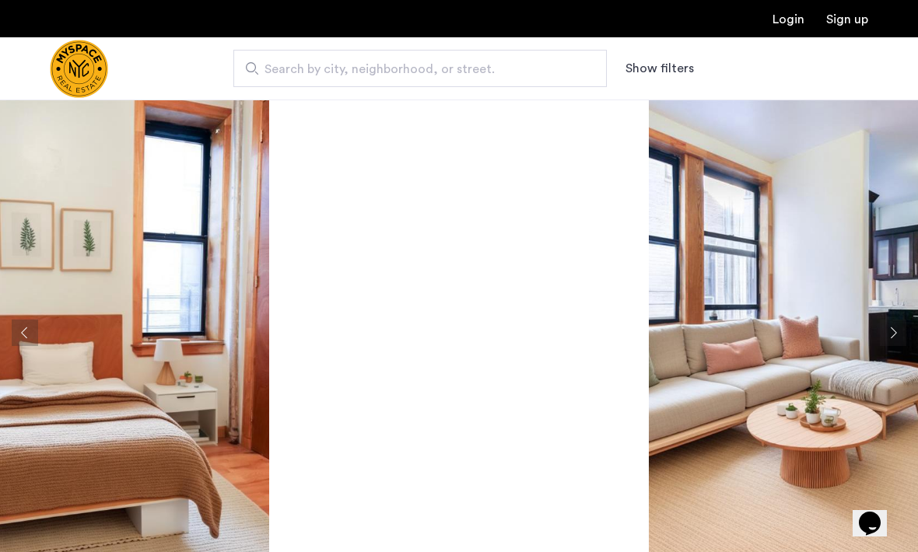
click at [890, 338] on button "Next apartment" at bounding box center [893, 333] width 26 height 26
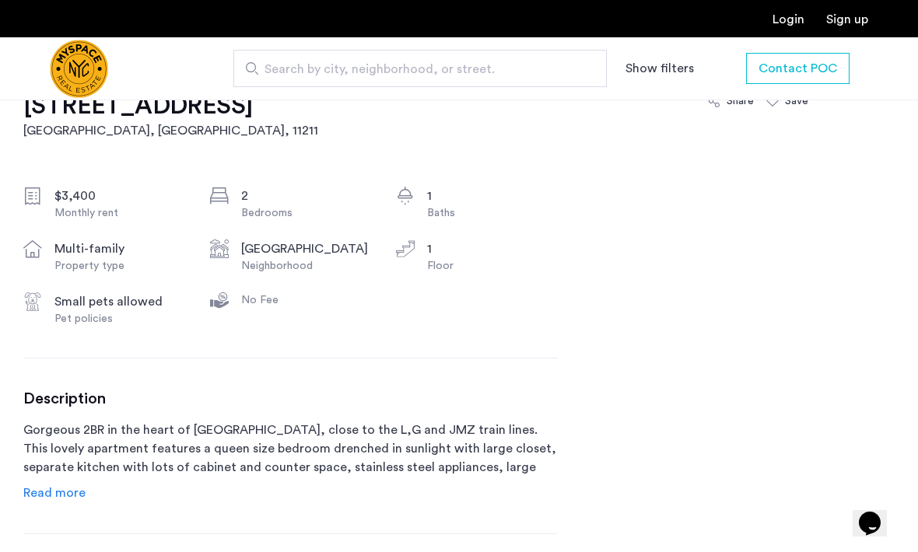
scroll to position [513, 0]
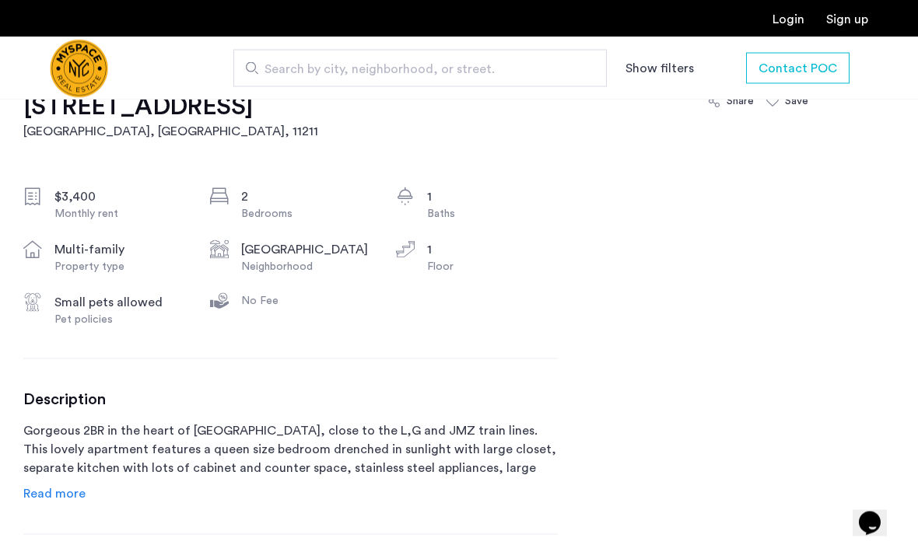
click at [58, 497] on span "Read more" at bounding box center [54, 494] width 62 height 12
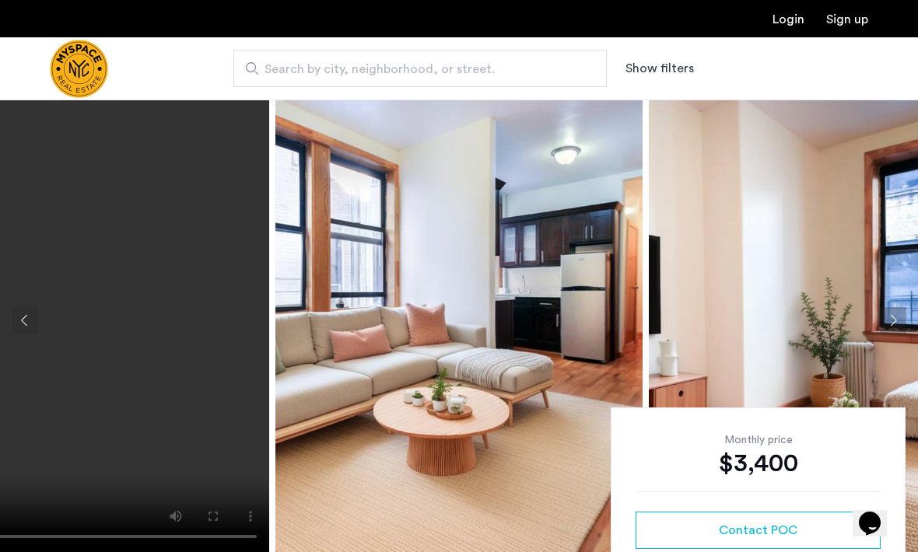
scroll to position [0, 0]
